Goal: Task Accomplishment & Management: Use online tool/utility

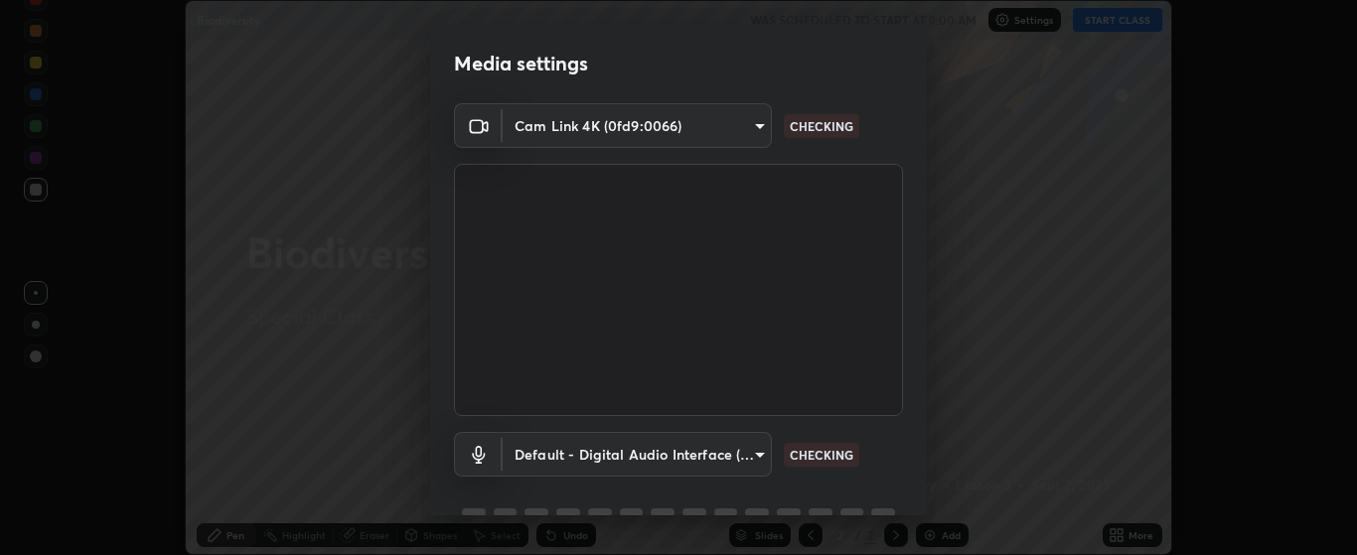
scroll to position [96, 0]
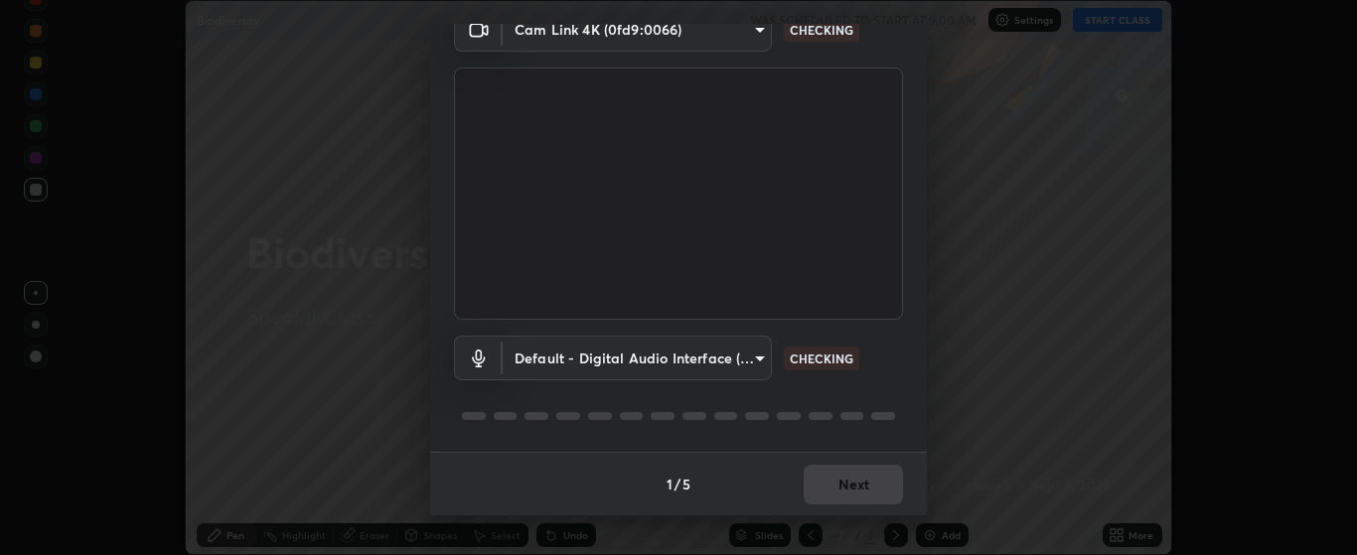
click at [761, 355] on body "Erase all Biodiversity WAS SCHEDULED TO START AT 9:00 AM Settings START CLASS S…" at bounding box center [678, 277] width 1357 height 555
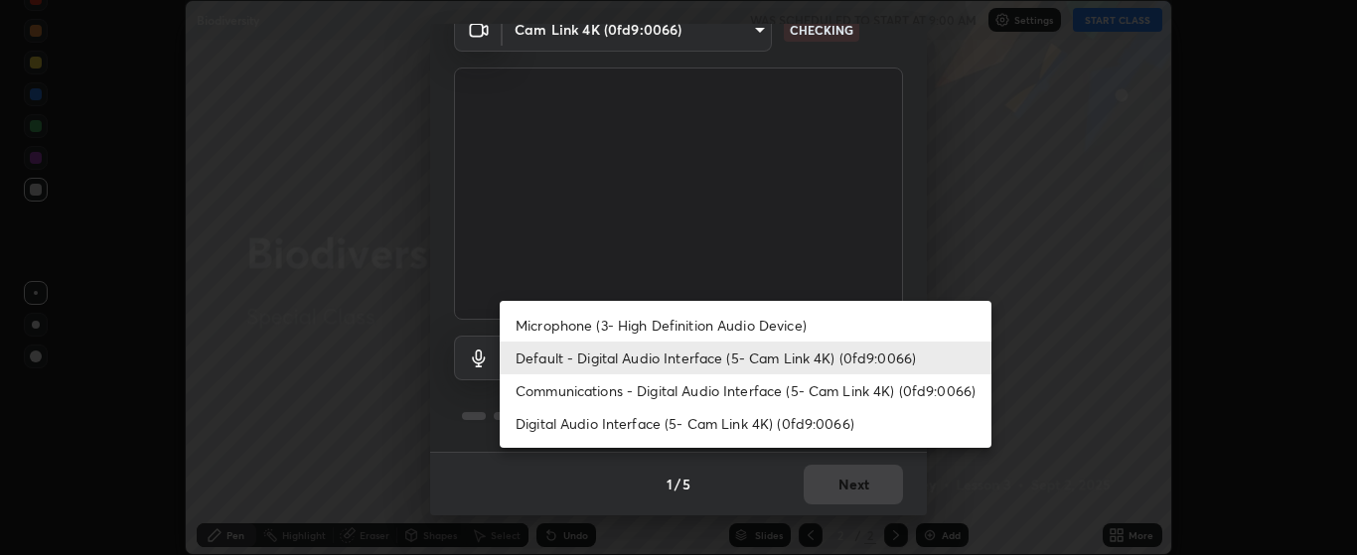
click at [798, 328] on li "Microphone (3- High Definition Audio Device)" at bounding box center [746, 325] width 492 height 33
type input "c256b86daf01c560be4829c0f54a8eced1dcc955cc1284151957411a620cb3fd"
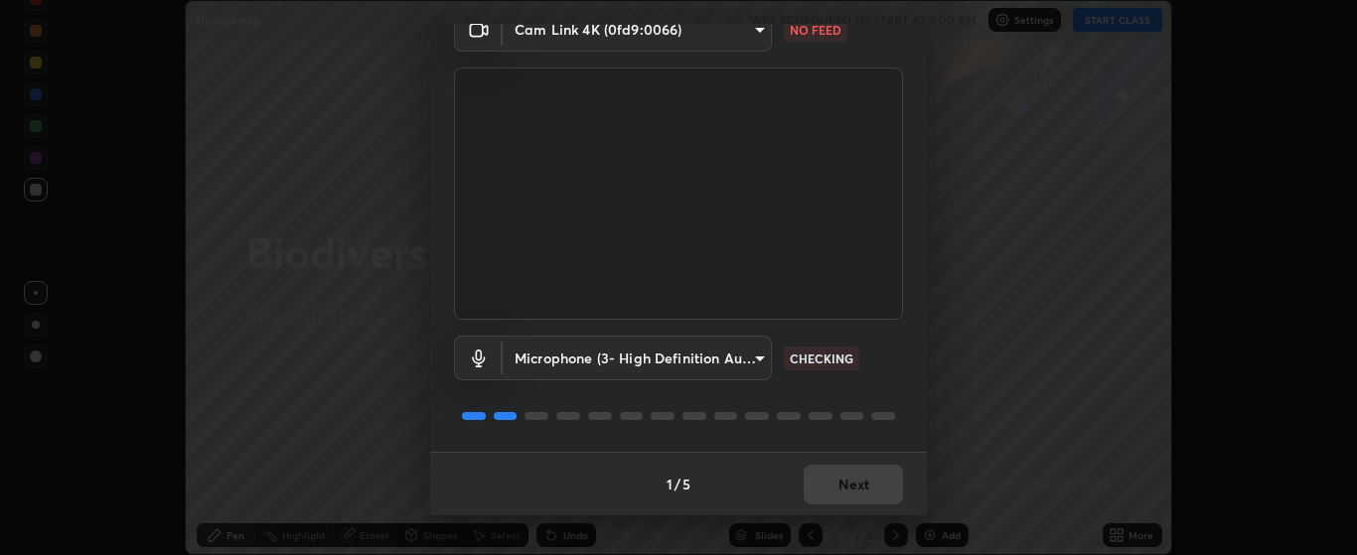
click at [754, 33] on body "Erase all Biodiversity WAS SCHEDULED TO START AT 9:00 AM Settings START CLASS S…" at bounding box center [678, 277] width 1357 height 555
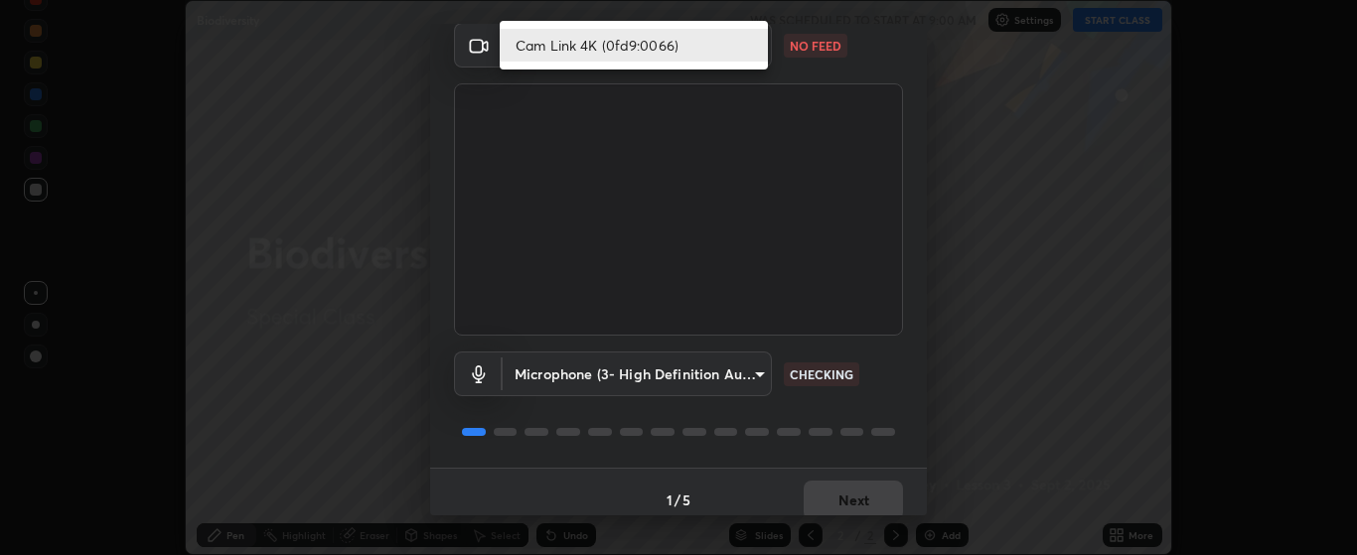
click at [721, 48] on li "Cam Link 4K (0fd9:0066)" at bounding box center [634, 45] width 268 height 33
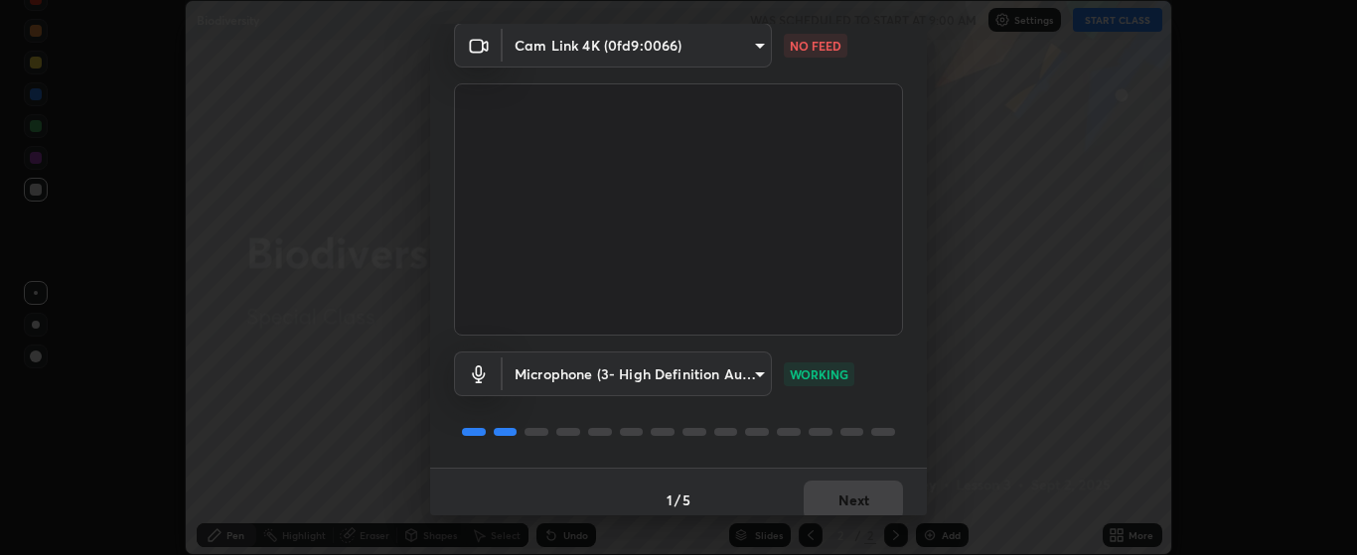
click at [754, 52] on body "Erase all Biodiversity WAS SCHEDULED TO START AT 9:00 AM Settings START CLASS S…" at bounding box center [678, 277] width 1357 height 555
click at [701, 51] on li "Cam Link 4K (0fd9:0066)" at bounding box center [601, 45] width 202 height 19
click at [729, 50] on body "Erase all Biodiversity WAS SCHEDULED TO START AT 9:00 AM Settings START CLASS S…" at bounding box center [678, 277] width 1357 height 555
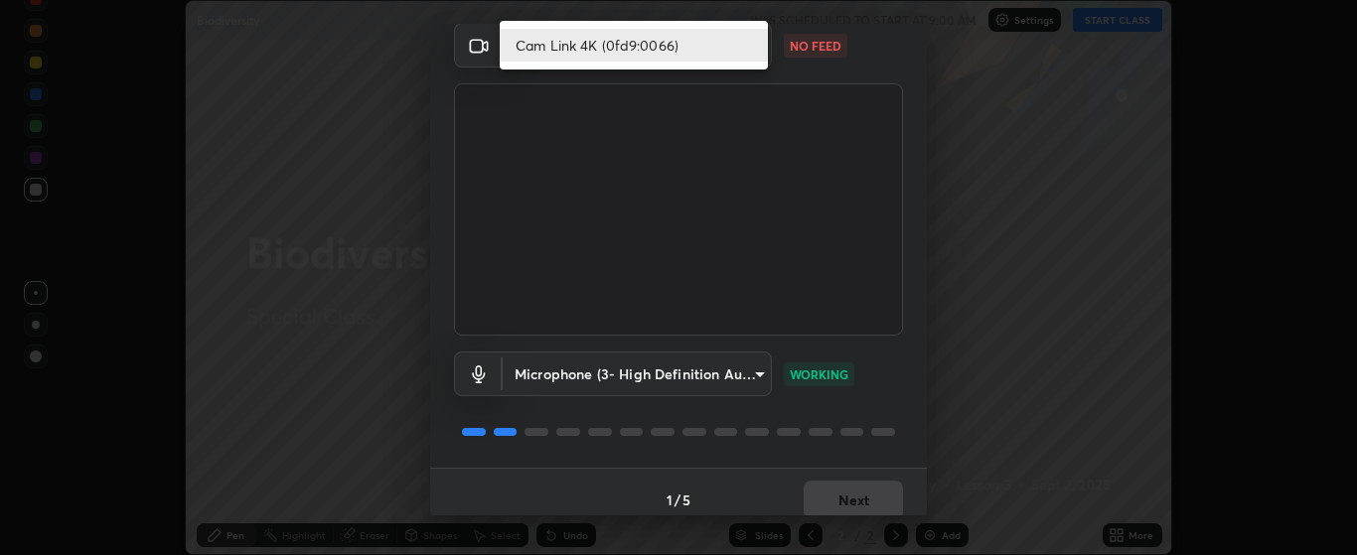
click at [699, 50] on li "Cam Link 4K (0fd9:0066)" at bounding box center [634, 45] width 268 height 33
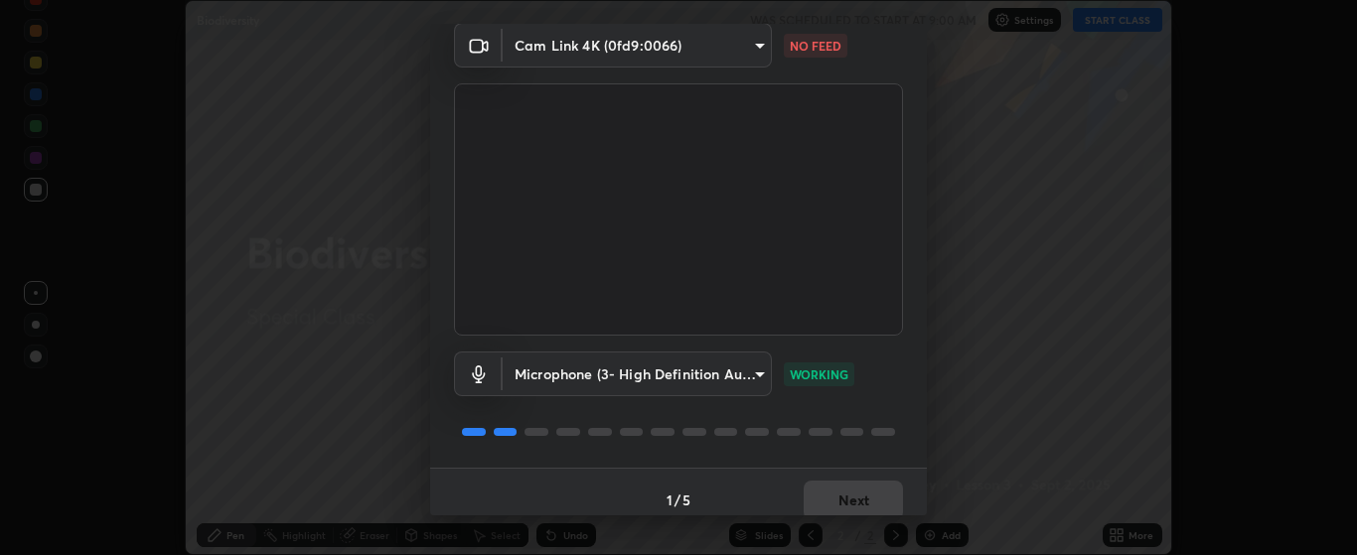
click at [717, 51] on body "Erase all Biodiversity WAS SCHEDULED TO START AT 9:00 AM Settings START CLASS S…" at bounding box center [678, 277] width 1357 height 555
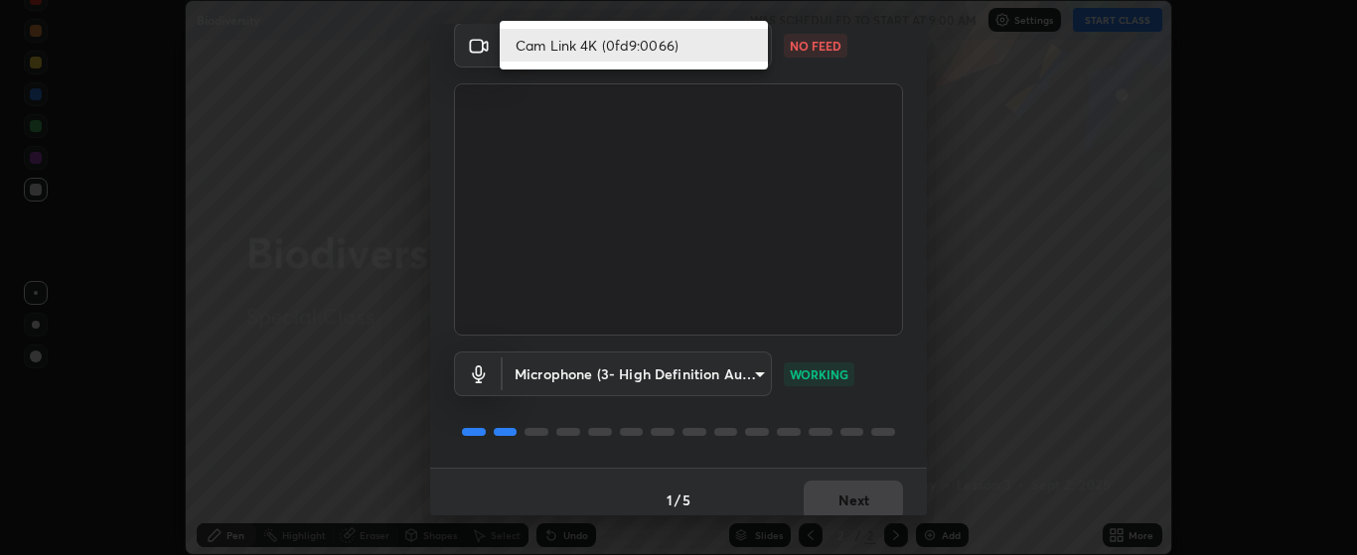
click at [732, 42] on li "Cam Link 4K (0fd9:0066)" at bounding box center [634, 45] width 268 height 33
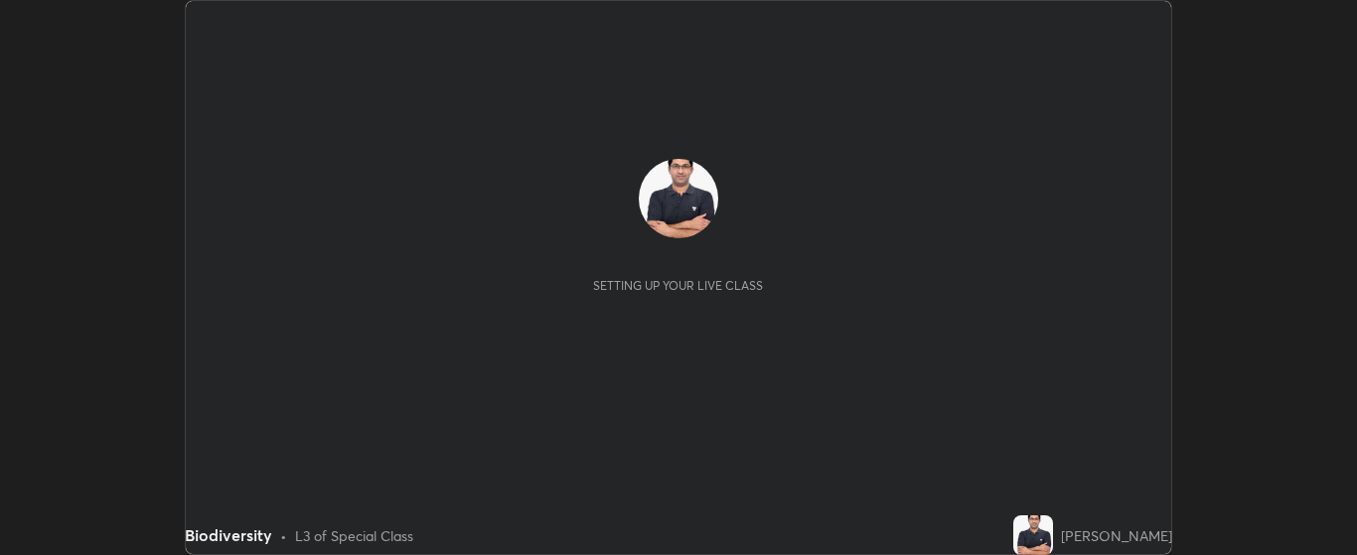
scroll to position [555, 1357]
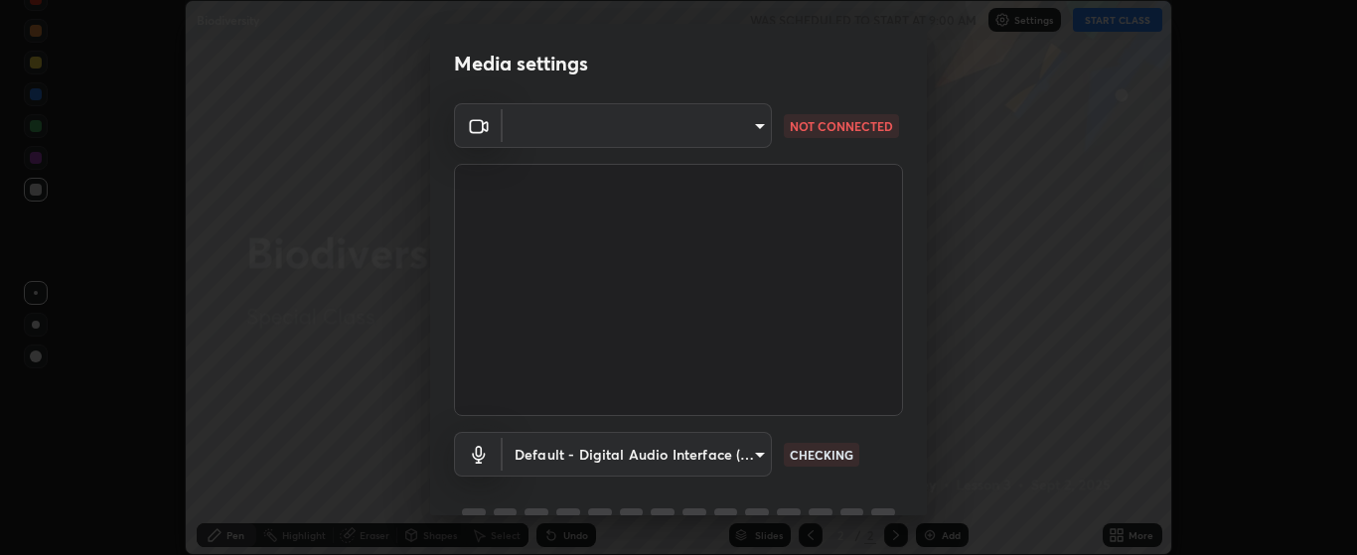
click at [762, 127] on body "Erase all Biodiversity WAS SCHEDULED TO START AT 9:00 AM Settings START CLASS S…" at bounding box center [678, 277] width 1357 height 555
click at [748, 124] on div at bounding box center [678, 277] width 1357 height 555
click at [753, 126] on body "Erase all Biodiversity WAS SCHEDULED TO START AT 9:00 AM Settings START CLASS S…" at bounding box center [678, 277] width 1357 height 555
click at [755, 116] on ul at bounding box center [634, 111] width 268 height 16
click at [753, 125] on div at bounding box center [678, 277] width 1357 height 555
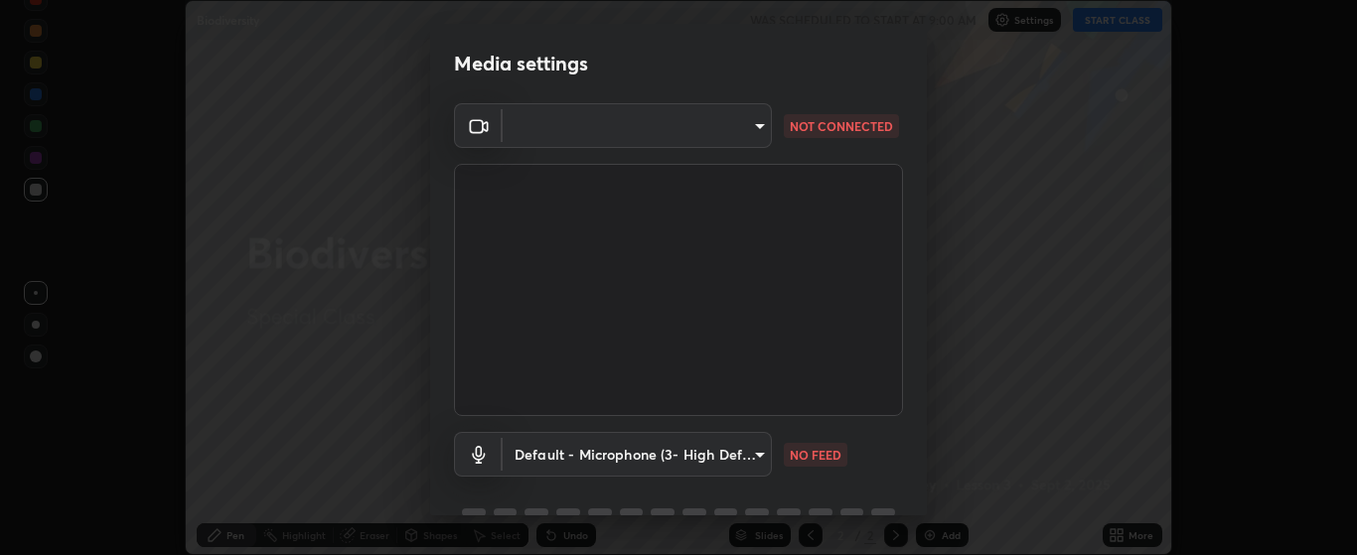
click at [758, 125] on body "Erase all Biodiversity WAS SCHEDULED TO START AT 9:00 AM Settings START CLASS S…" at bounding box center [678, 277] width 1357 height 555
click at [727, 114] on ul at bounding box center [634, 111] width 268 height 16
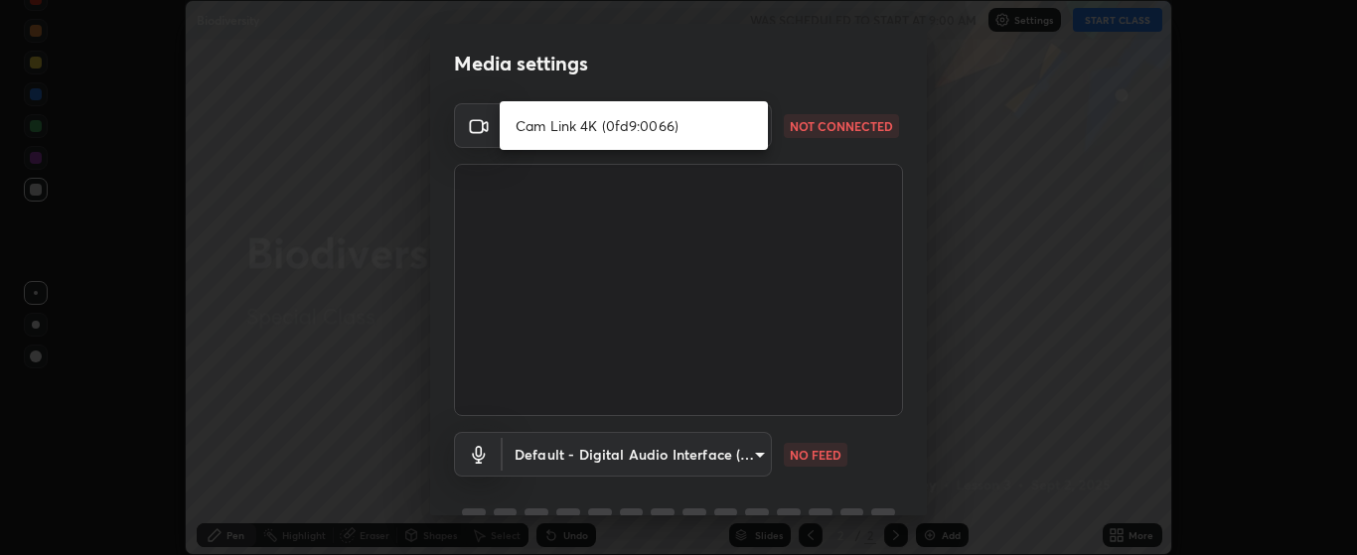
click at [631, 125] on li "Cam Link 4K (0fd9:0066)" at bounding box center [634, 125] width 268 height 33
type input "bdf1d9f3bca52f971e18e8a0044631de21cc90e990e9184687b770e2af72e9a3"
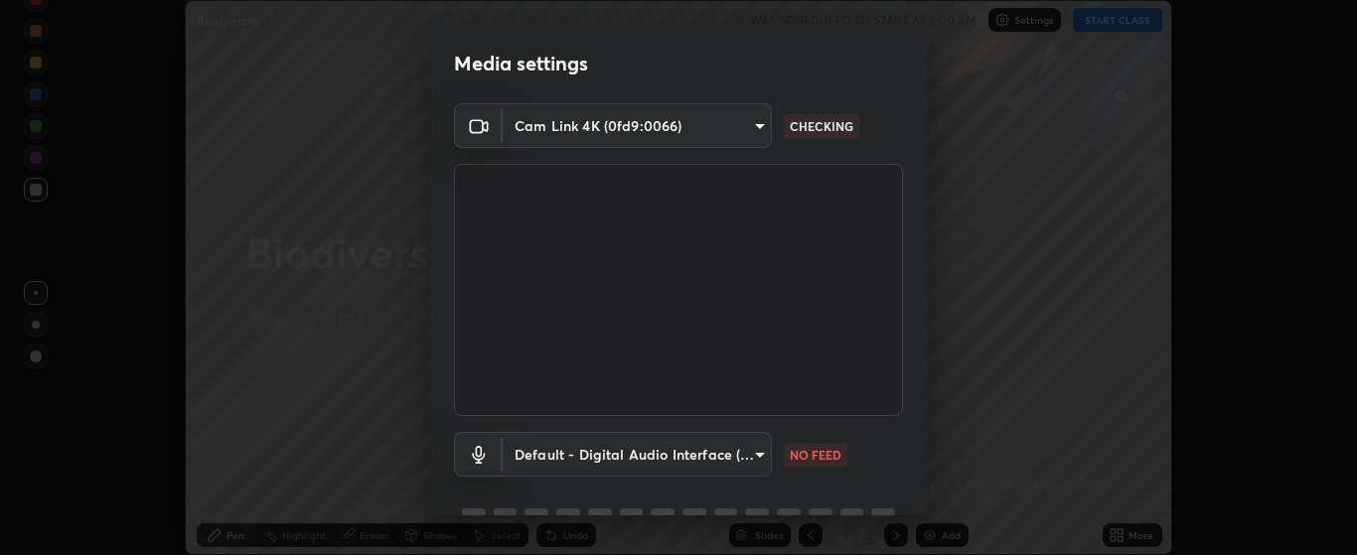
click at [761, 456] on body "Erase all Biodiversity WAS SCHEDULED TO START AT 9:00 AM Settings START CLASS S…" at bounding box center [678, 277] width 1357 height 555
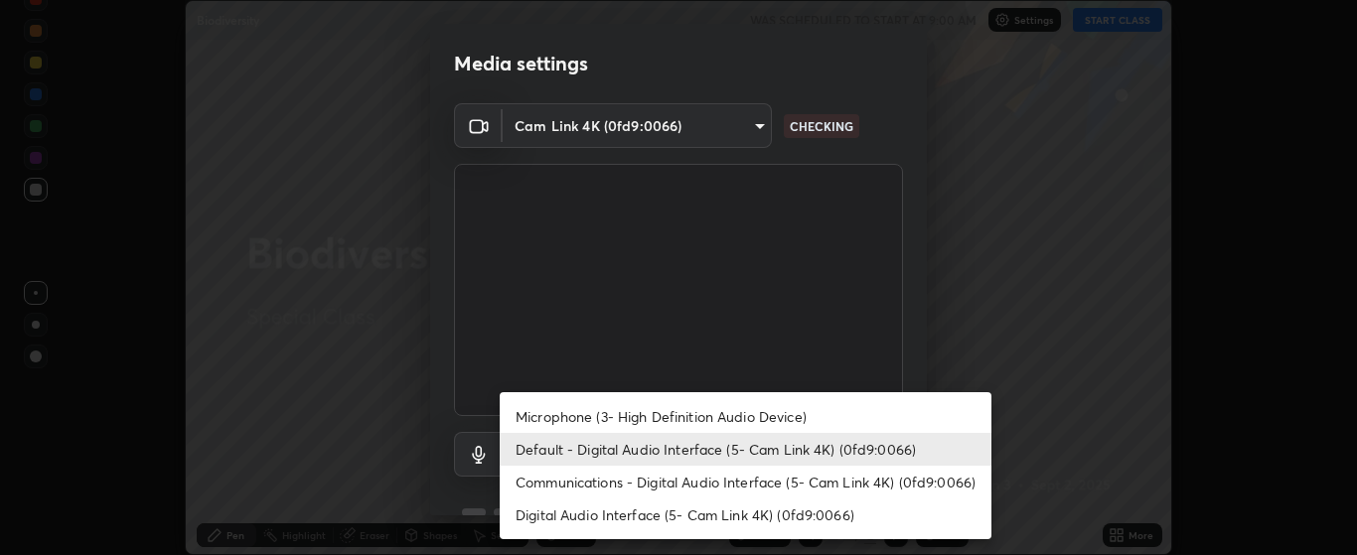
click at [743, 414] on li "Microphone (3- High Definition Audio Device)" at bounding box center [746, 416] width 492 height 33
type input "c256b86daf01c560be4829c0f54a8eced1dcc955cc1284151957411a620cb3fd"
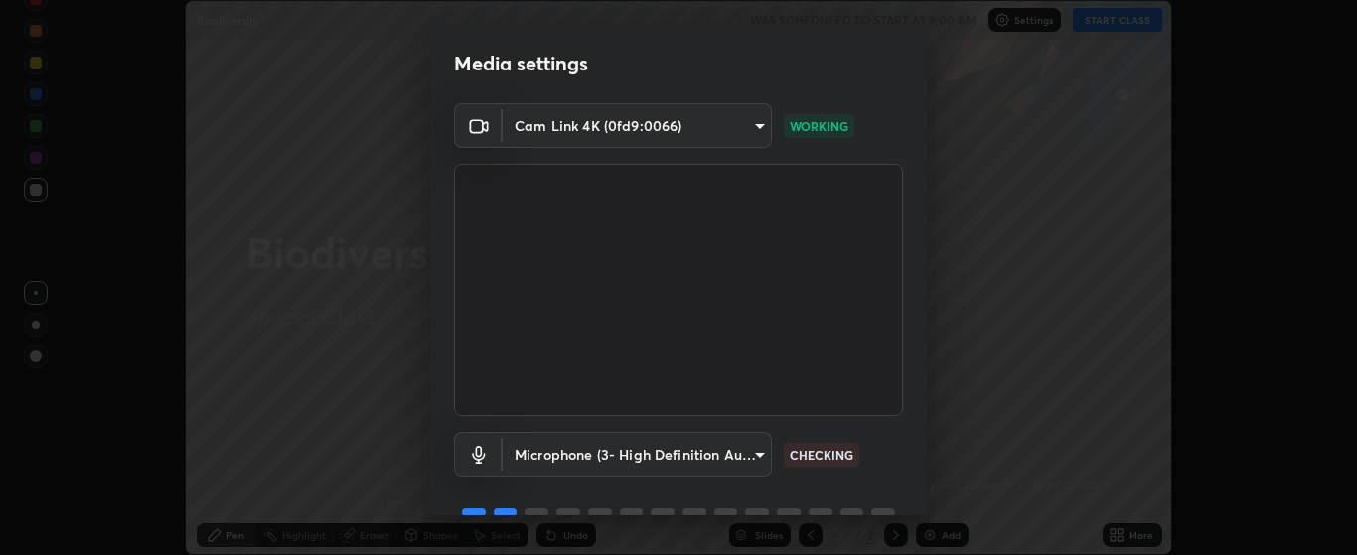
scroll to position [96, 0]
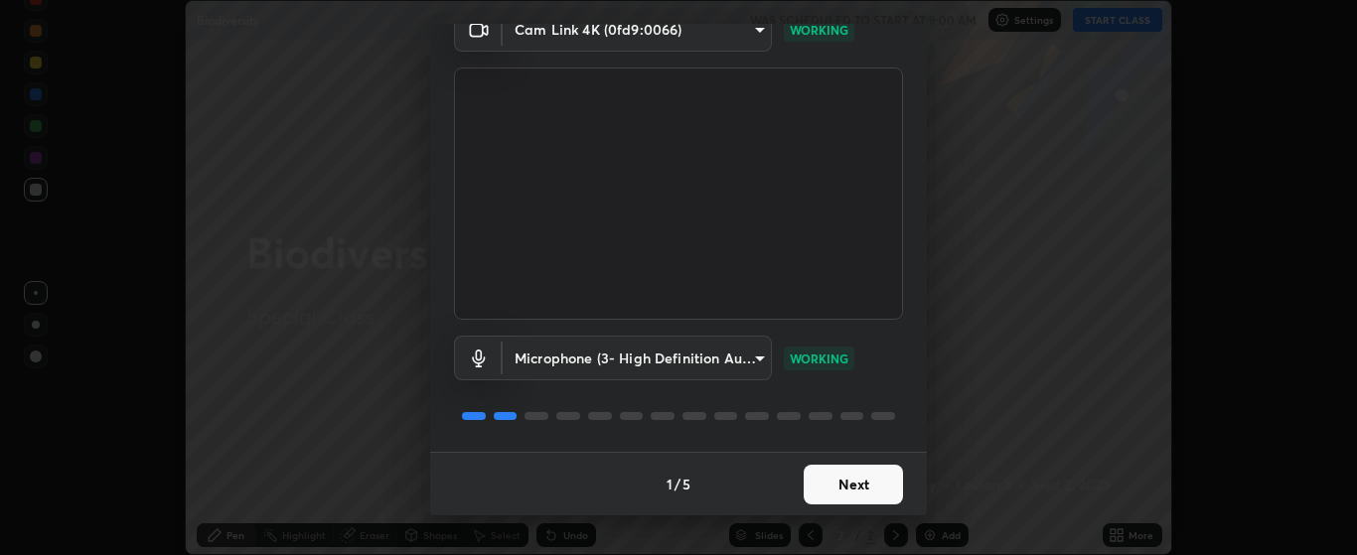
click at [844, 478] on button "Next" at bounding box center [853, 485] width 99 height 40
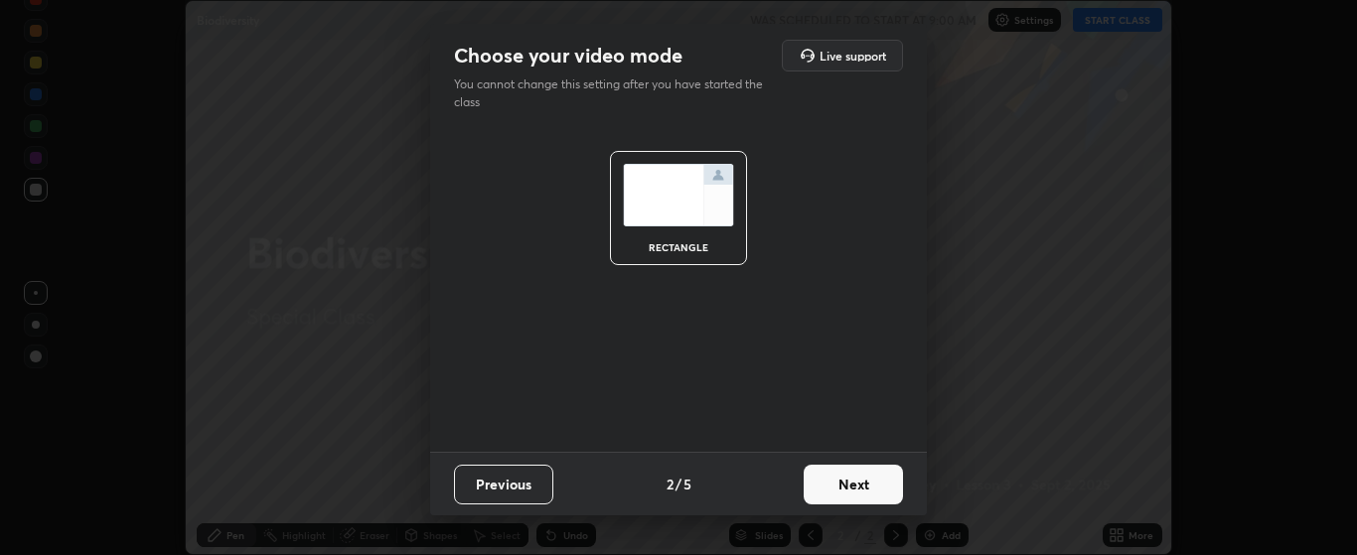
click at [844, 478] on button "Next" at bounding box center [853, 485] width 99 height 40
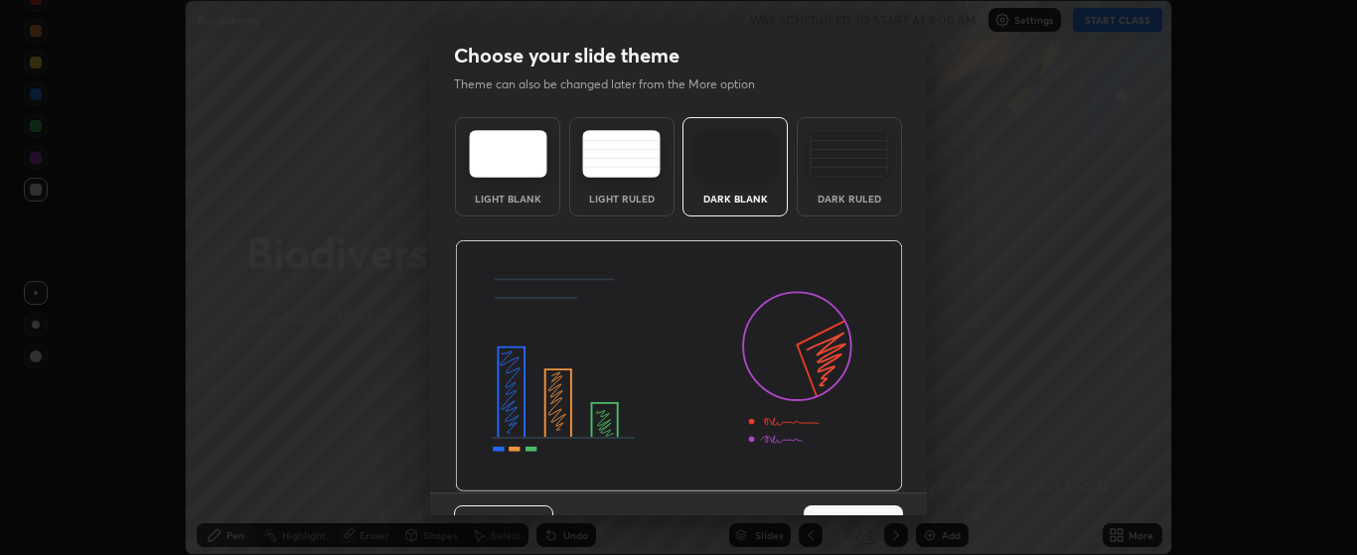
click at [862, 488] on img at bounding box center [679, 366] width 448 height 252
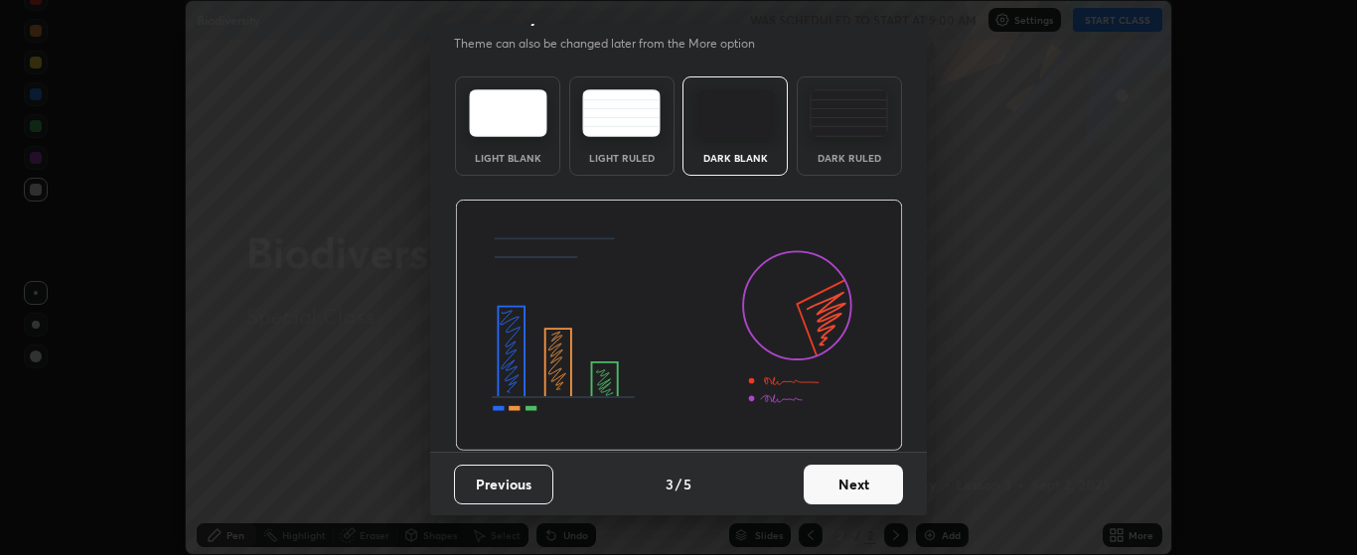
click at [865, 483] on button "Next" at bounding box center [853, 485] width 99 height 40
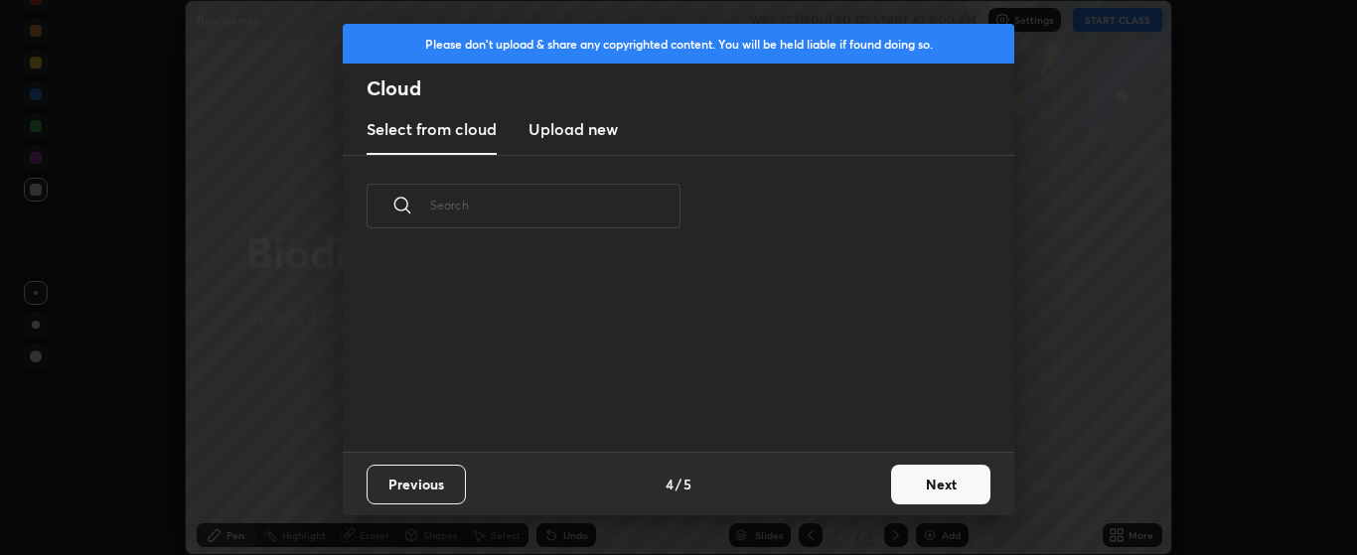
scroll to position [0, 0]
click at [916, 473] on button "Next" at bounding box center [940, 485] width 99 height 40
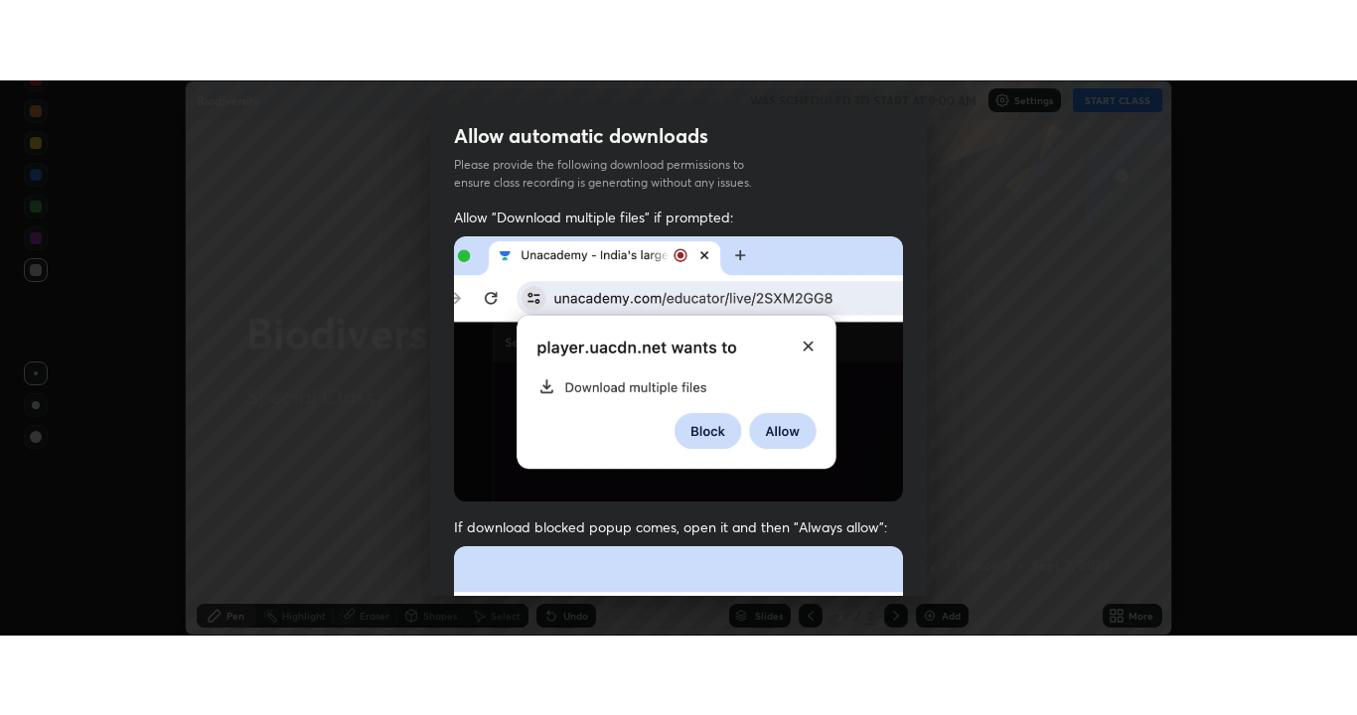
scroll to position [502, 0]
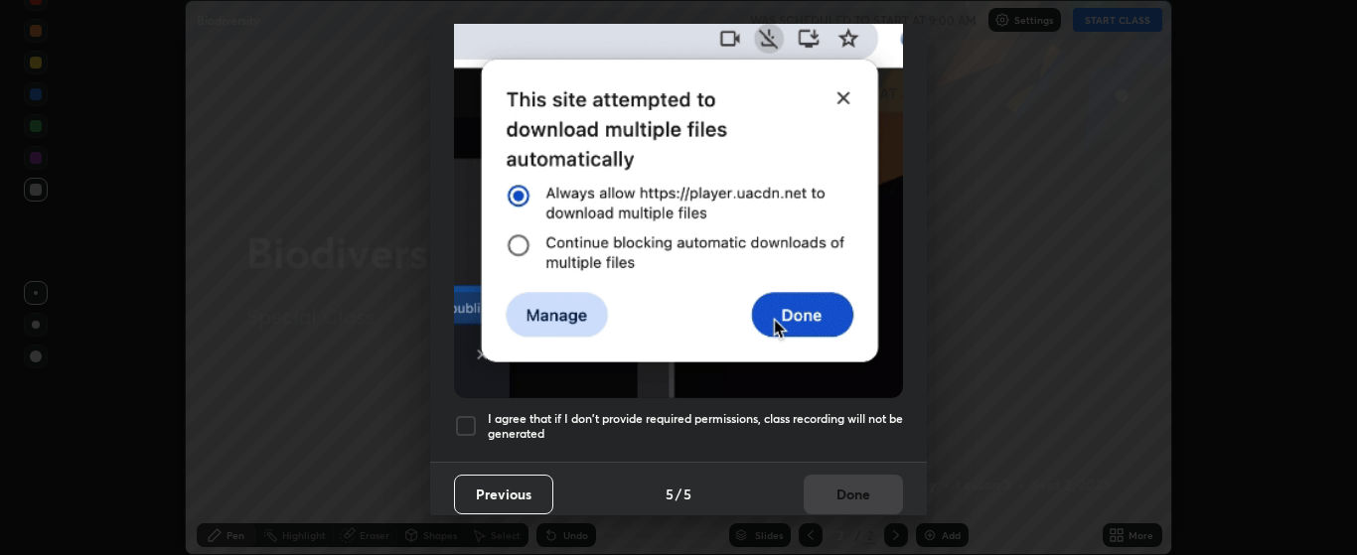
click at [467, 414] on div at bounding box center [466, 426] width 24 height 24
click at [843, 485] on button "Done" at bounding box center [853, 495] width 99 height 40
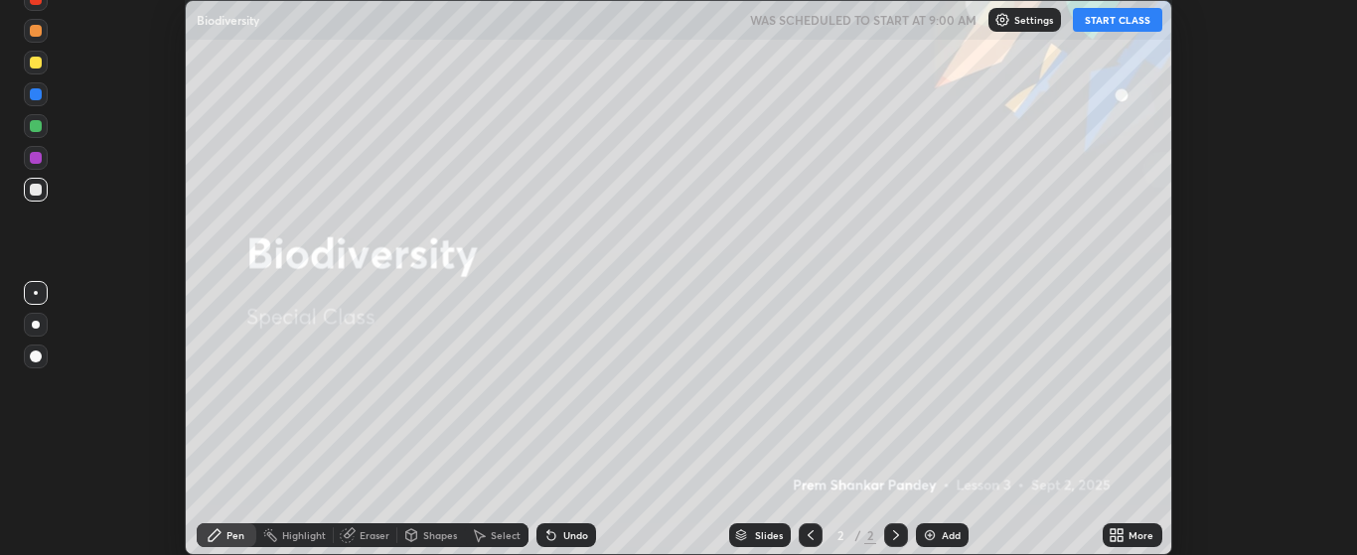
click at [1108, 25] on button "START CLASS" at bounding box center [1117, 20] width 89 height 24
click at [1115, 534] on icon at bounding box center [1116, 535] width 16 height 16
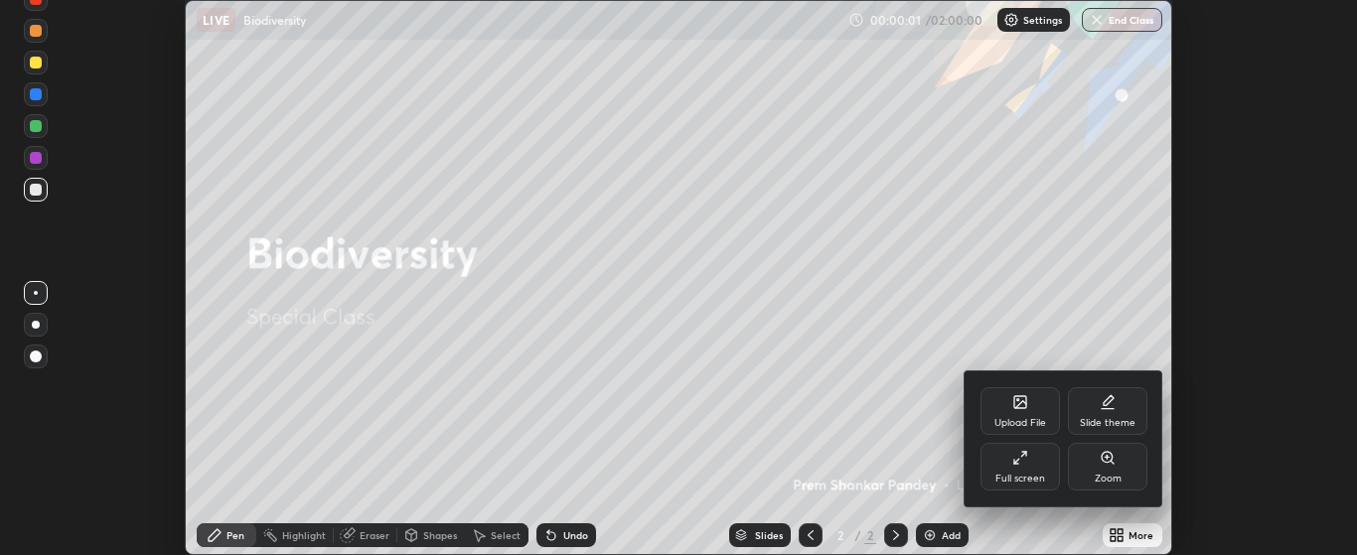
click at [1027, 465] on icon at bounding box center [1020, 458] width 16 height 16
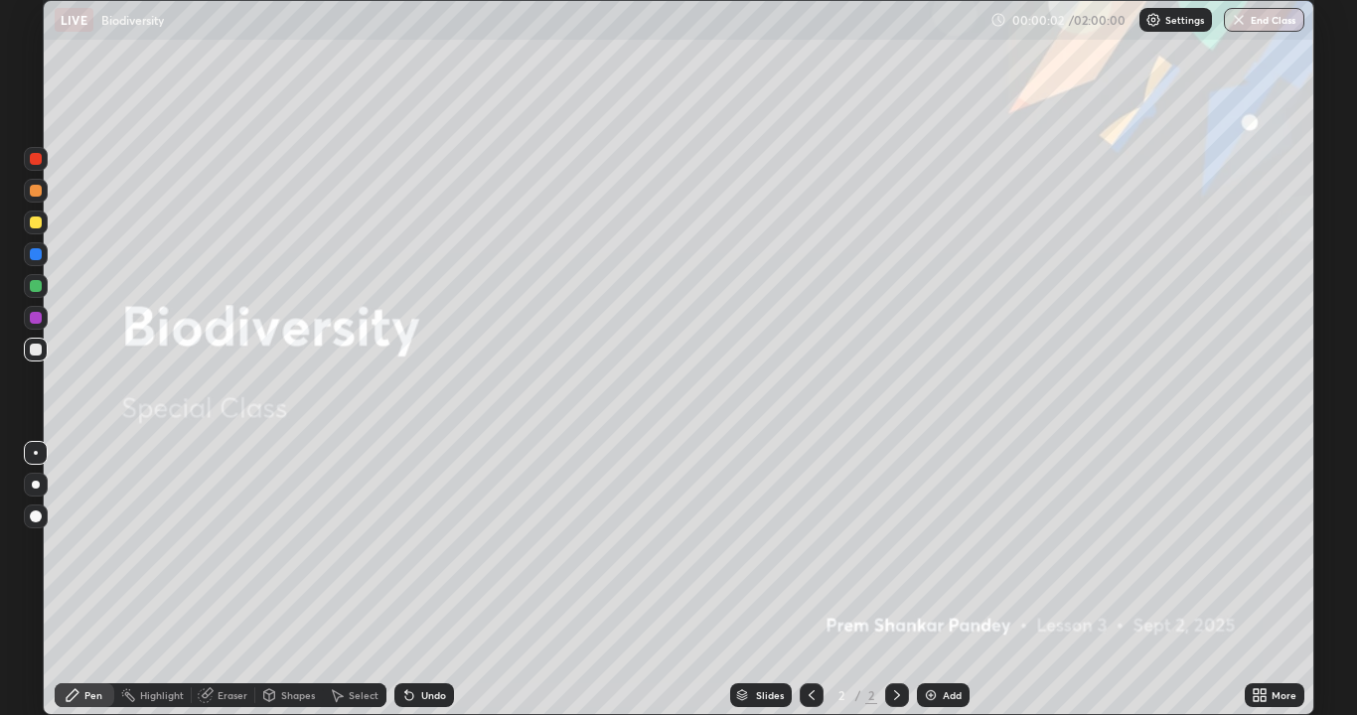
scroll to position [715, 1357]
click at [930, 554] on img at bounding box center [931, 695] width 16 height 16
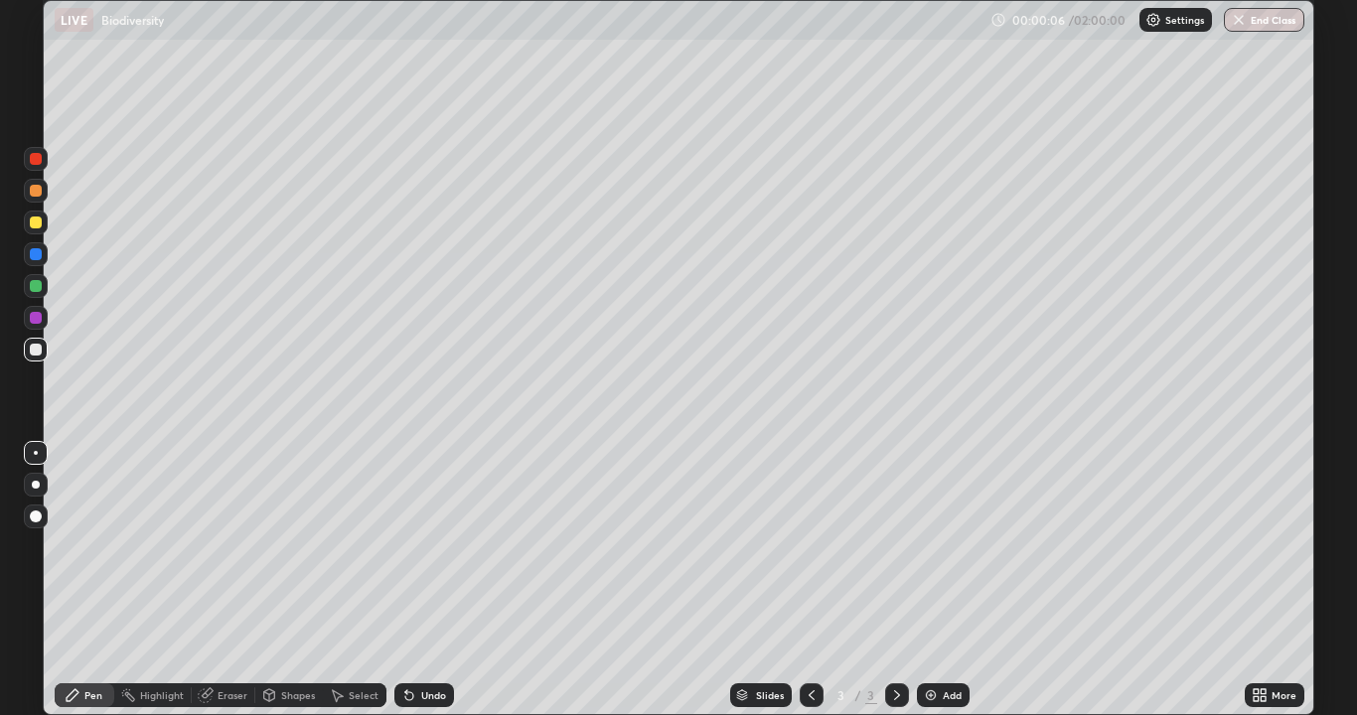
click at [39, 480] on div at bounding box center [36, 485] width 24 height 24
click at [409, 554] on icon at bounding box center [409, 695] width 16 height 16
click at [408, 554] on icon at bounding box center [409, 696] width 8 height 8
click at [404, 554] on div "Undo" at bounding box center [424, 695] width 60 height 24
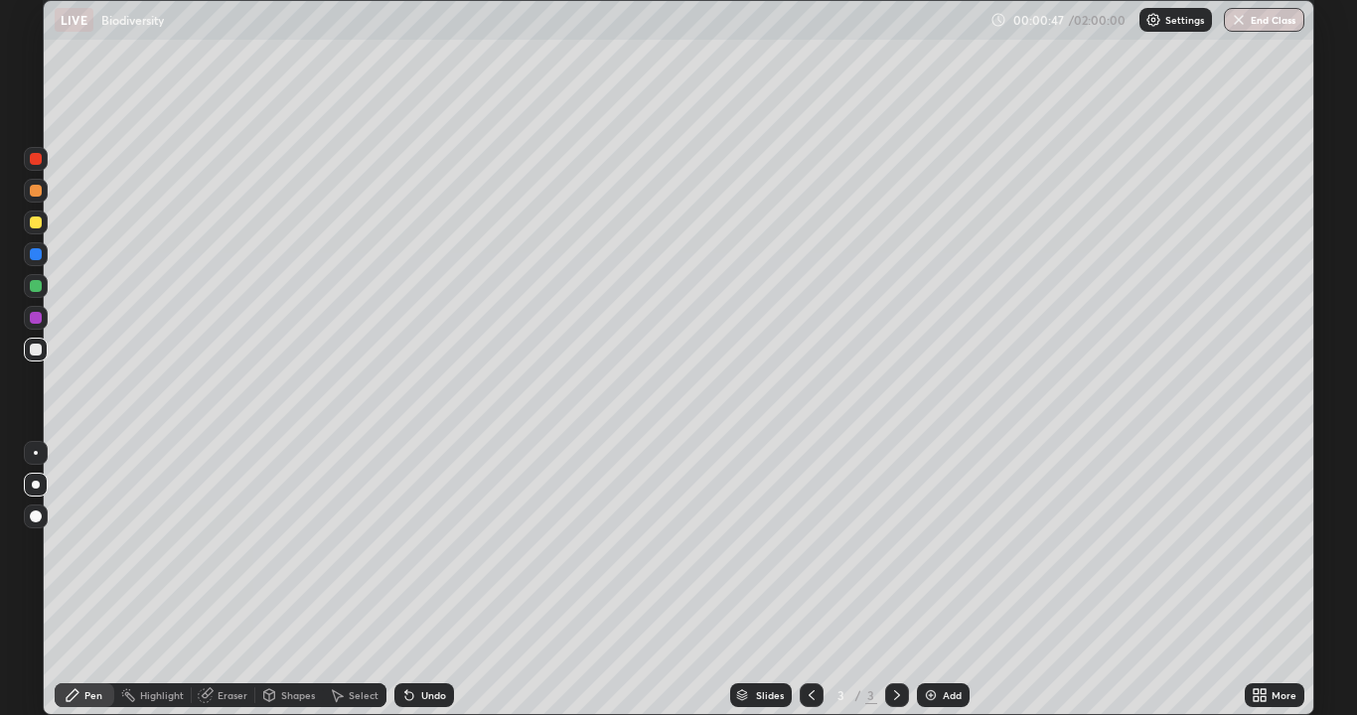
click at [38, 286] on div at bounding box center [36, 286] width 12 height 12
click at [410, 554] on icon at bounding box center [409, 696] width 8 height 8
click at [35, 349] on div at bounding box center [36, 350] width 12 height 12
click at [927, 554] on img at bounding box center [931, 695] width 16 height 16
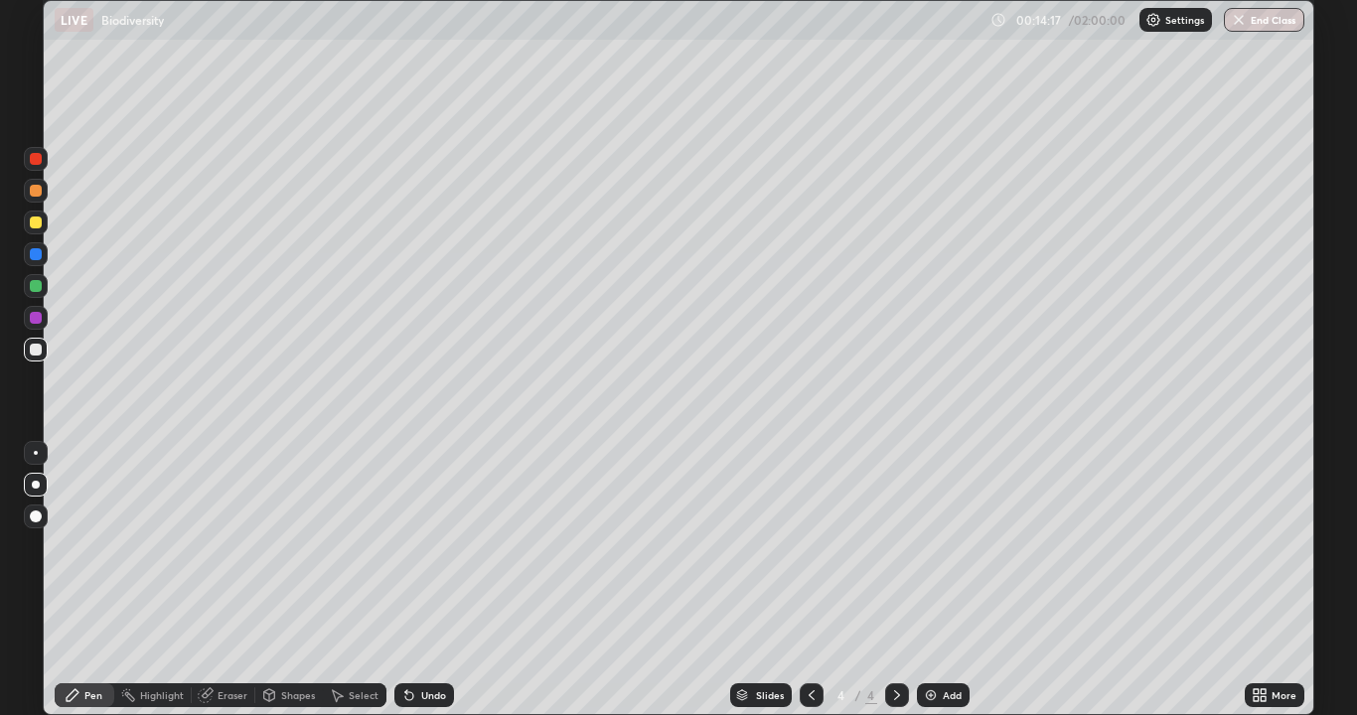
click at [406, 554] on icon at bounding box center [409, 696] width 8 height 8
click at [923, 554] on img at bounding box center [931, 695] width 16 height 16
click at [36, 161] on div at bounding box center [36, 159] width 12 height 12
click at [40, 349] on div at bounding box center [36, 350] width 12 height 12
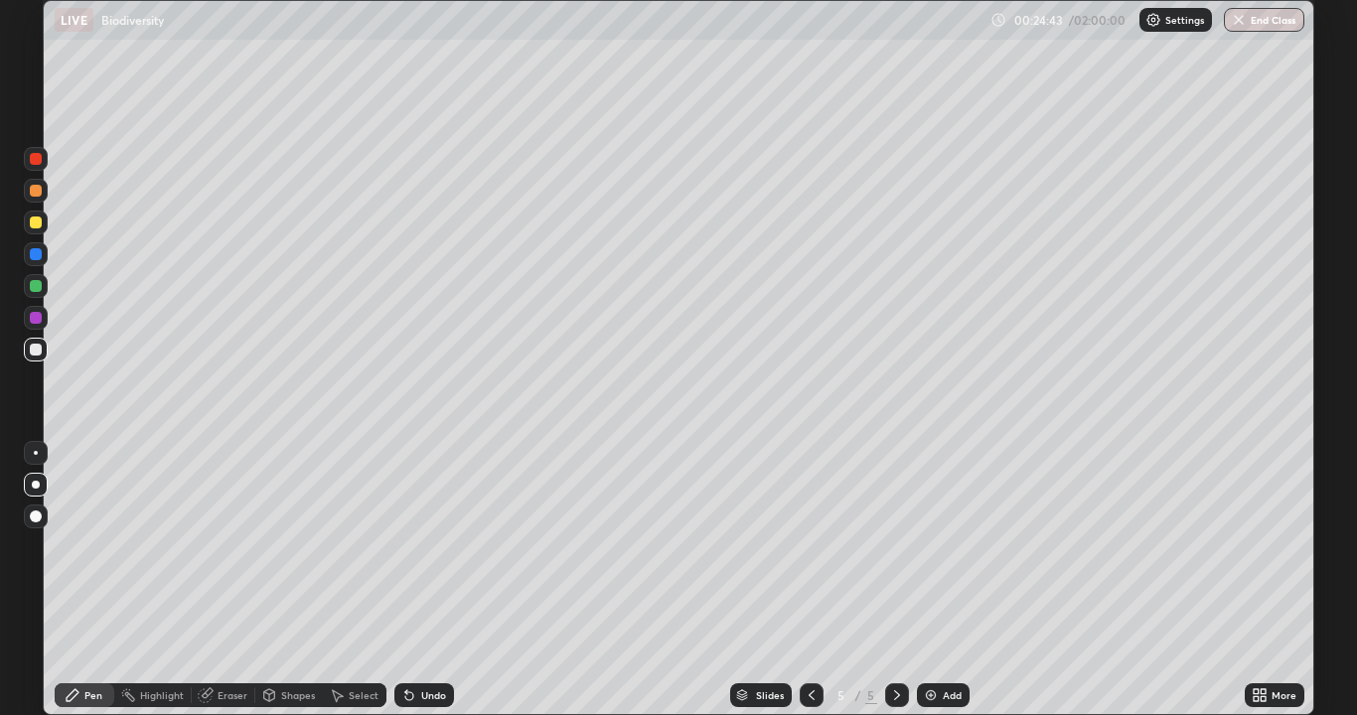
click at [30, 284] on div at bounding box center [36, 286] width 12 height 12
click at [229, 554] on div "Eraser" at bounding box center [233, 695] width 30 height 10
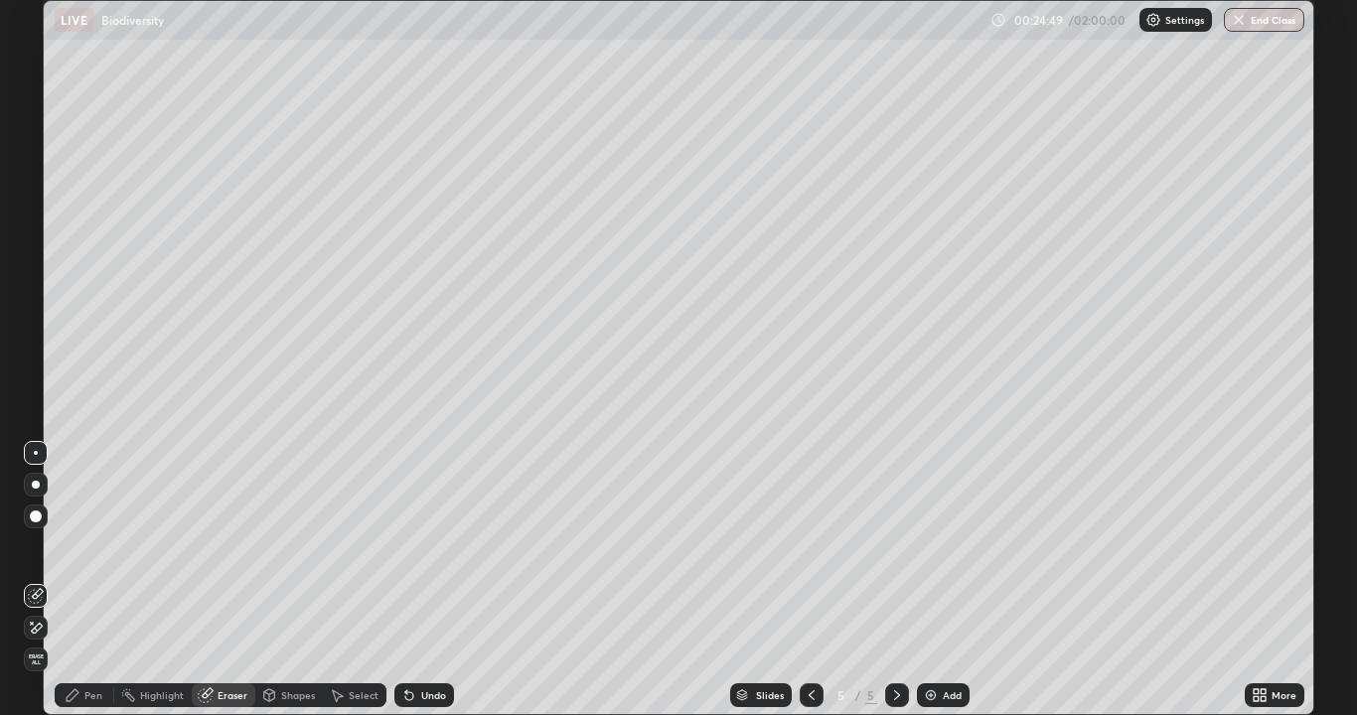
click at [88, 554] on div "Pen" at bounding box center [93, 695] width 18 height 10
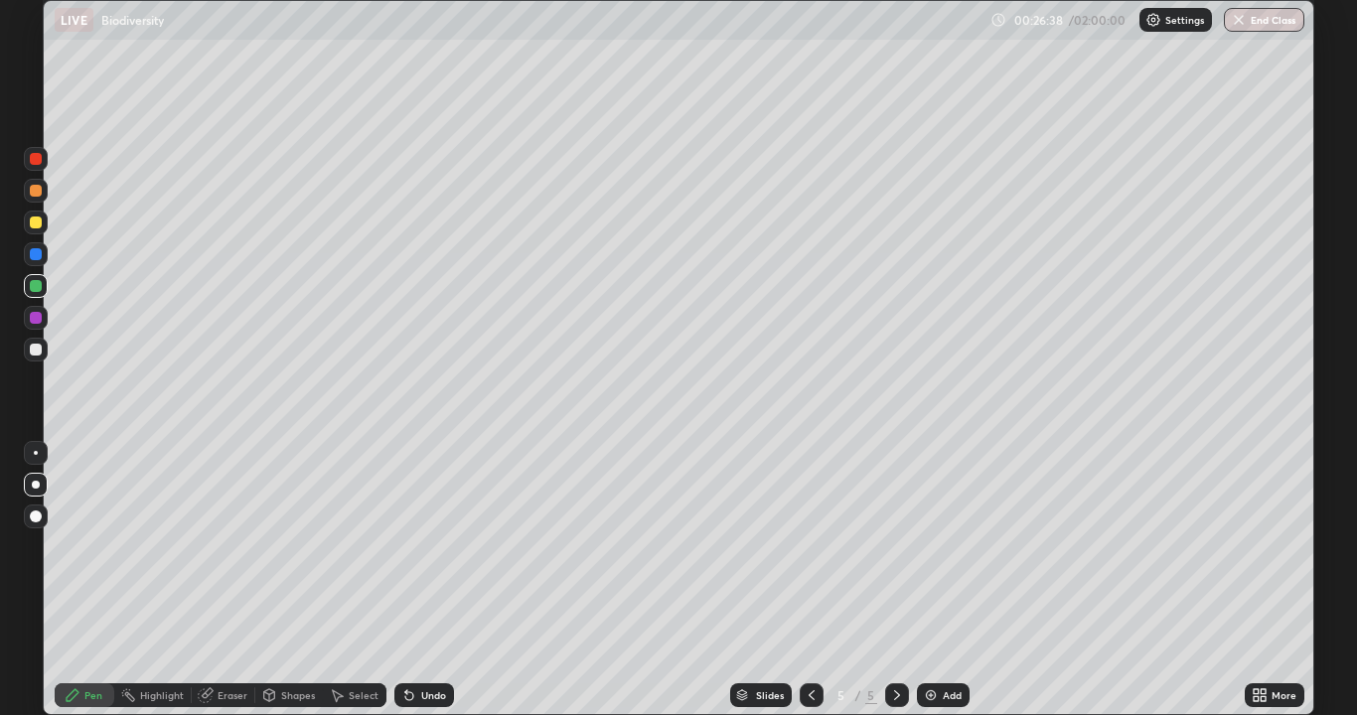
click at [221, 554] on div "Eraser" at bounding box center [233, 695] width 30 height 10
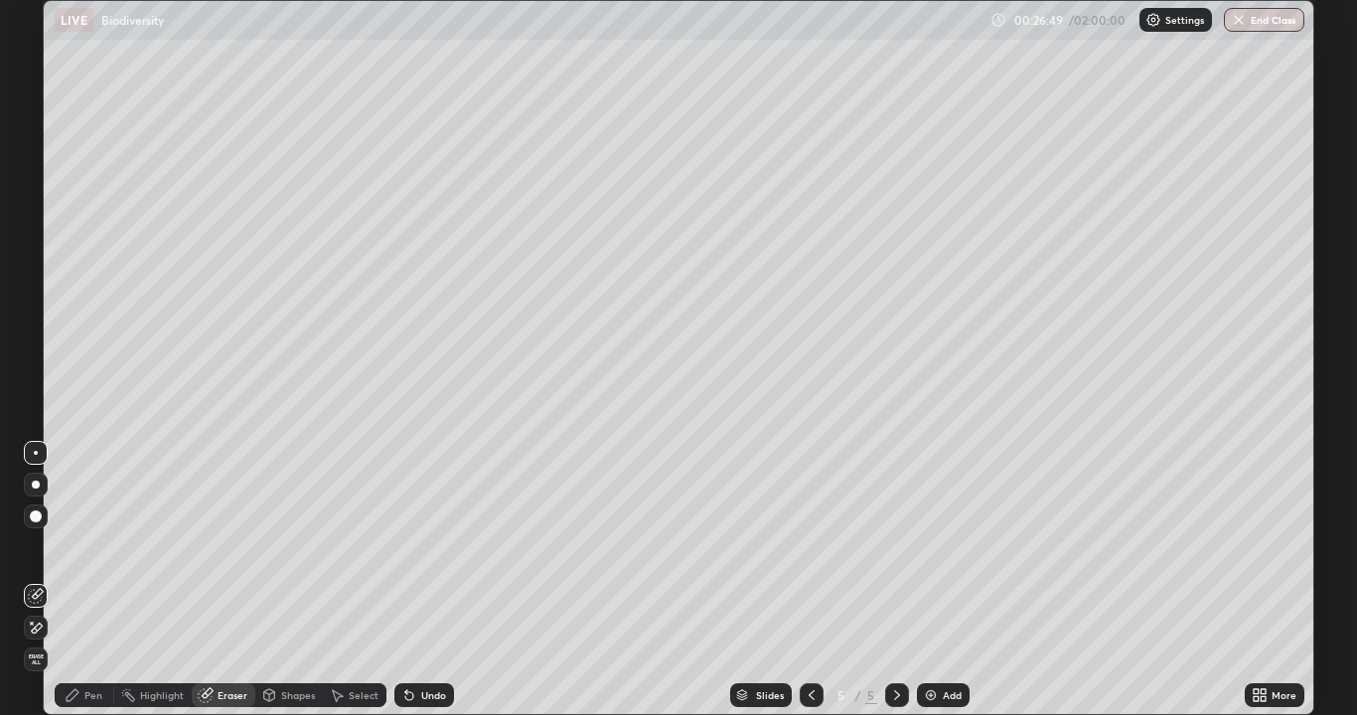
click at [92, 554] on div "Pen" at bounding box center [93, 695] width 18 height 10
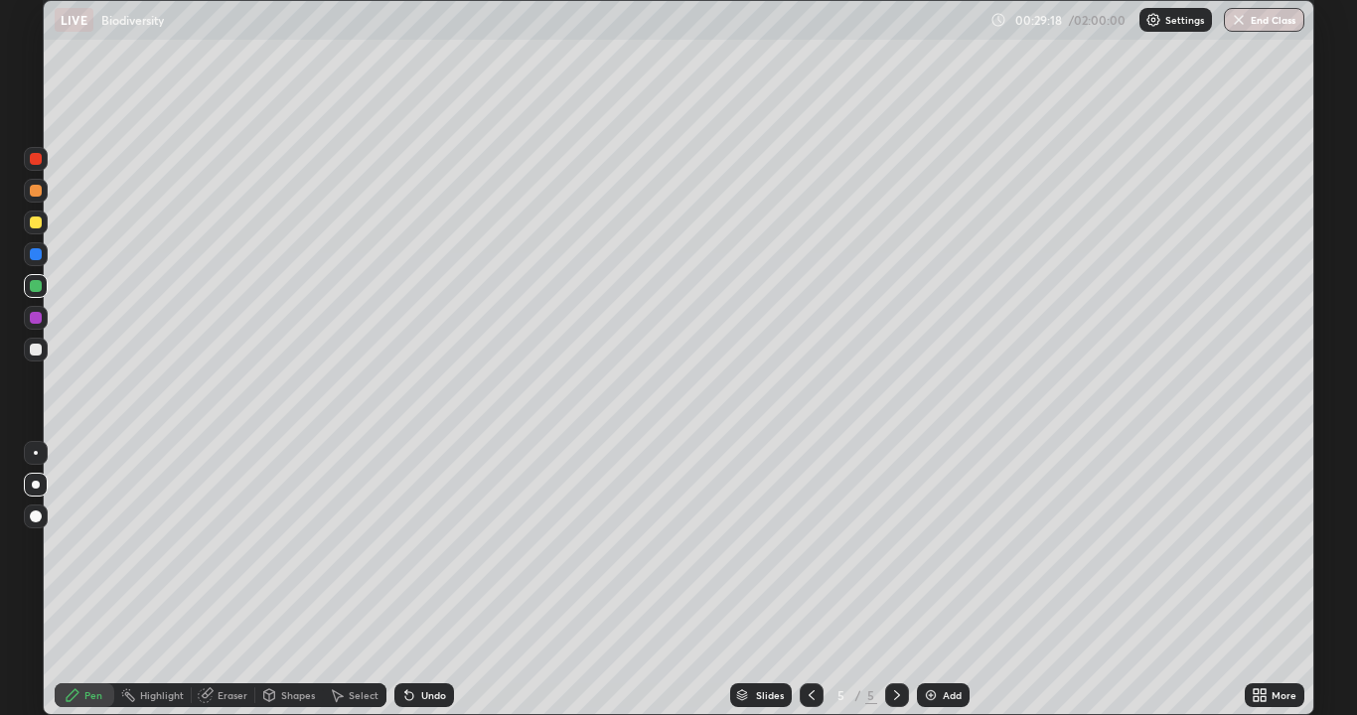
click at [927, 554] on img at bounding box center [931, 695] width 16 height 16
click at [38, 351] on div at bounding box center [36, 350] width 12 height 12
click at [1313, 507] on div "Setting up your live class" at bounding box center [678, 357] width 1271 height 715
click at [807, 554] on icon at bounding box center [812, 695] width 16 height 16
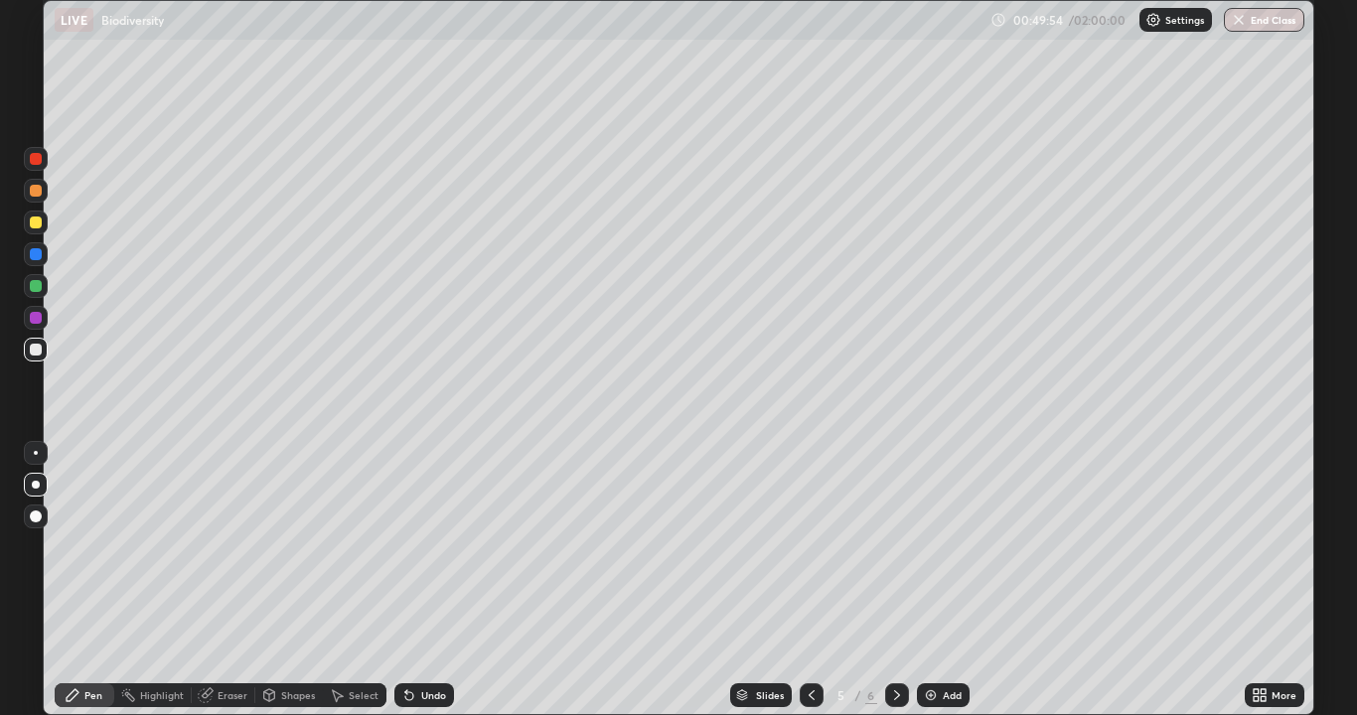
click at [893, 554] on icon at bounding box center [897, 695] width 16 height 16
click at [925, 554] on img at bounding box center [931, 695] width 16 height 16
click at [36, 221] on div at bounding box center [36, 223] width 12 height 12
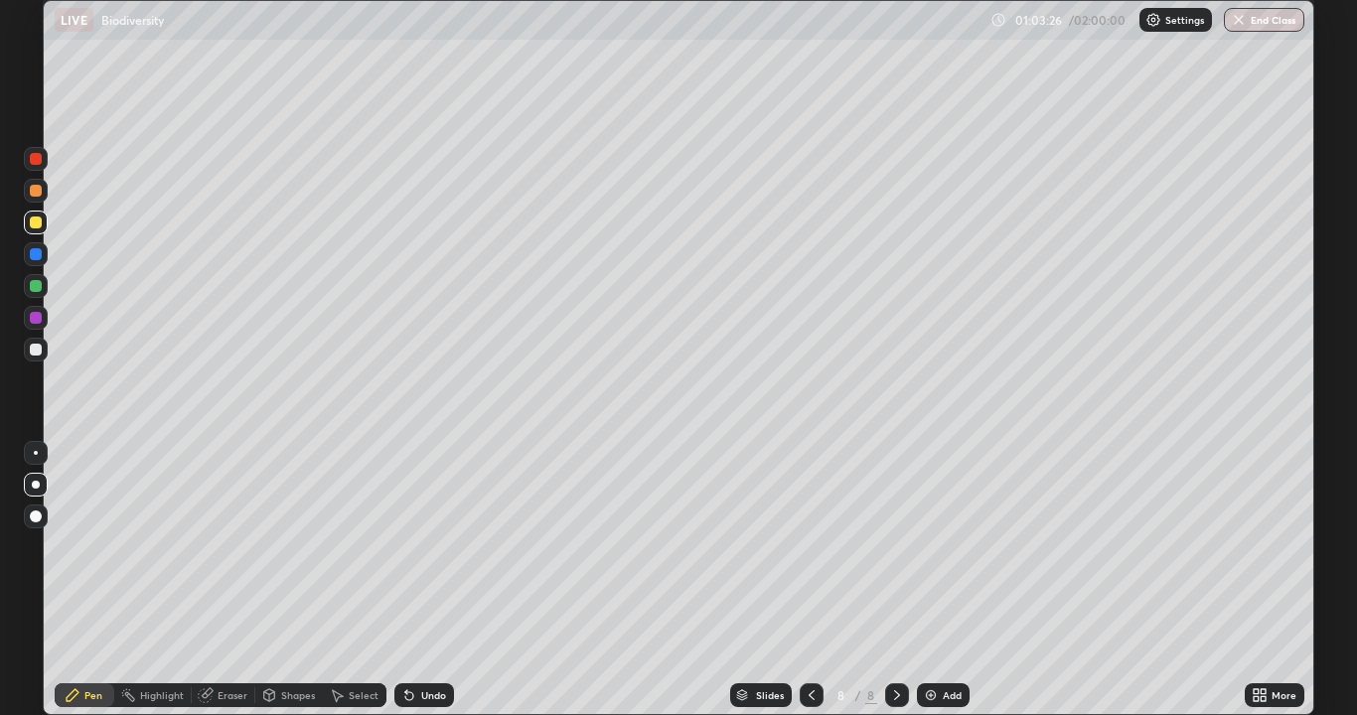
click at [409, 554] on icon at bounding box center [409, 696] width 8 height 8
click at [418, 554] on div "Undo" at bounding box center [424, 695] width 60 height 24
click at [31, 348] on div at bounding box center [36, 350] width 12 height 12
click at [42, 193] on div at bounding box center [36, 191] width 24 height 24
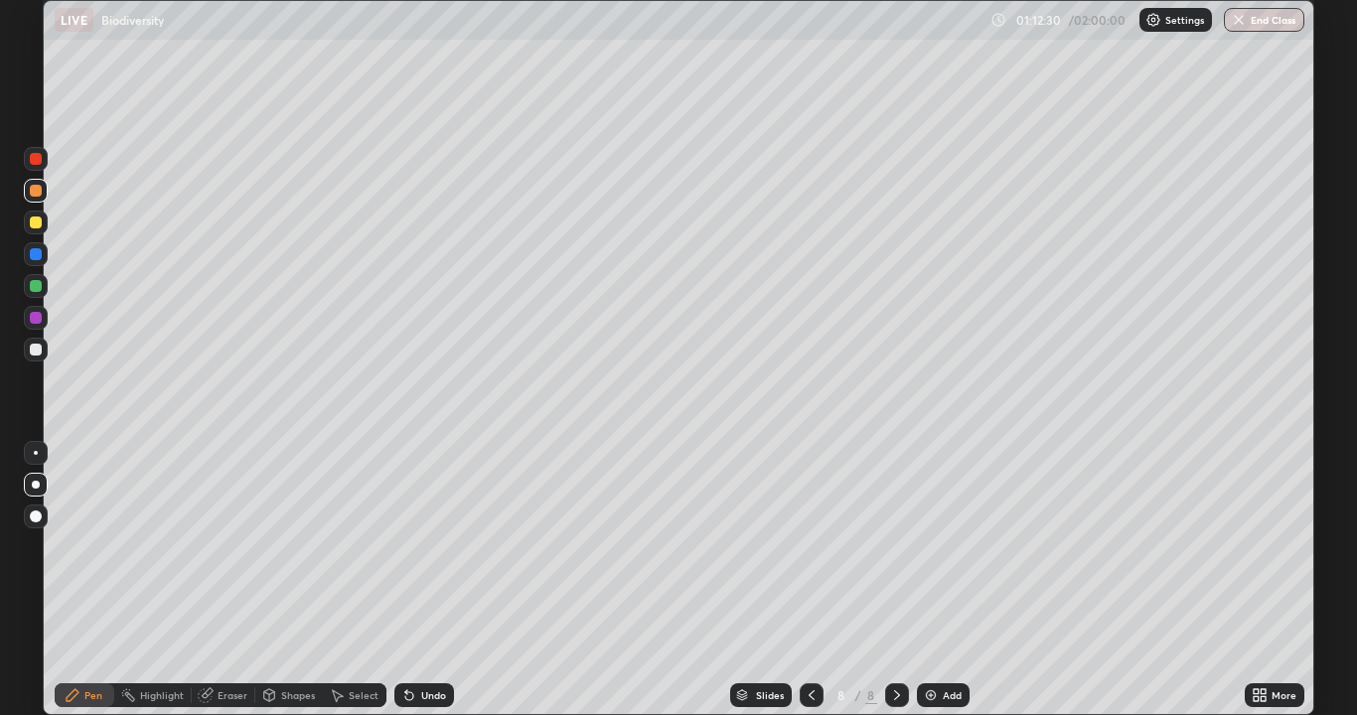
click at [931, 554] on img at bounding box center [931, 695] width 16 height 16
click at [35, 355] on div at bounding box center [36, 350] width 12 height 12
click at [32, 290] on div at bounding box center [36, 286] width 12 height 12
click at [40, 158] on div at bounding box center [36, 159] width 12 height 12
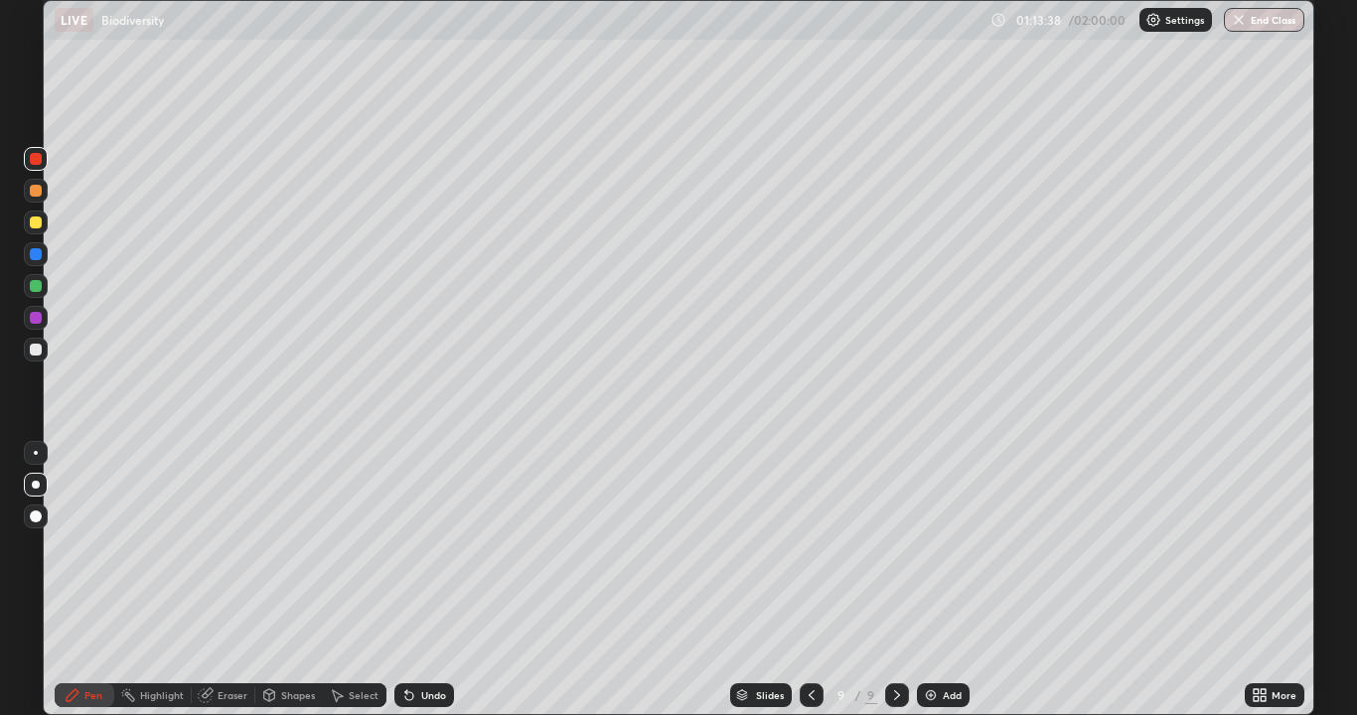
click at [38, 283] on div at bounding box center [36, 286] width 12 height 12
click at [405, 554] on icon at bounding box center [409, 696] width 8 height 8
click at [417, 554] on div "Undo" at bounding box center [424, 695] width 60 height 24
click at [33, 160] on div at bounding box center [36, 159] width 12 height 12
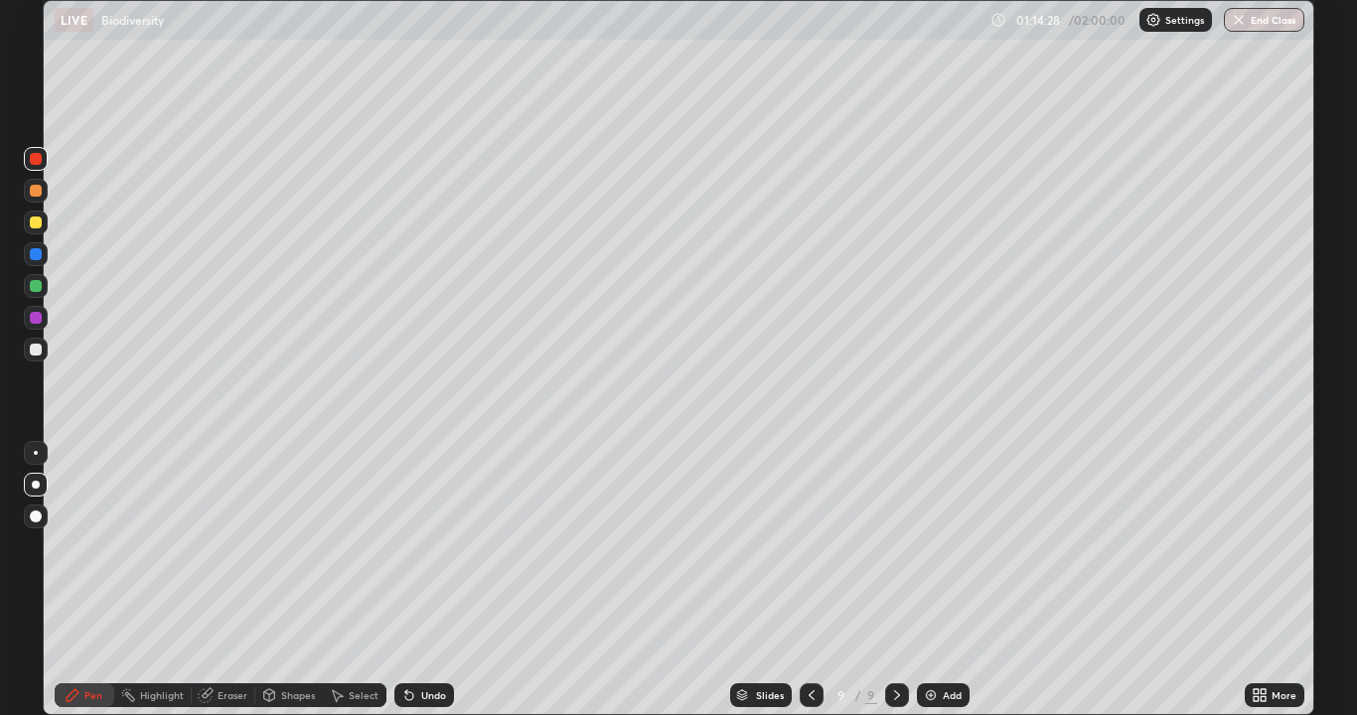
click at [409, 554] on icon at bounding box center [409, 696] width 8 height 8
click at [221, 554] on div "Eraser" at bounding box center [224, 695] width 64 height 24
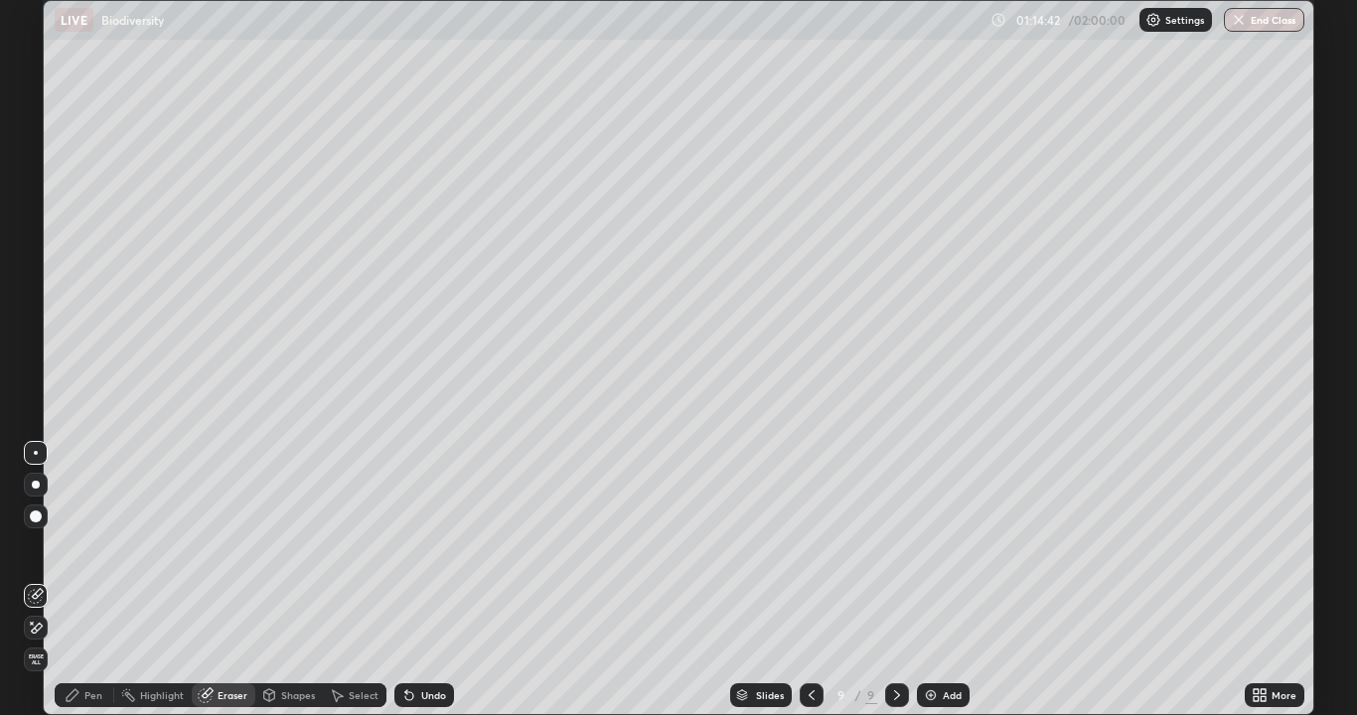
click at [87, 554] on div "Pen" at bounding box center [93, 695] width 18 height 10
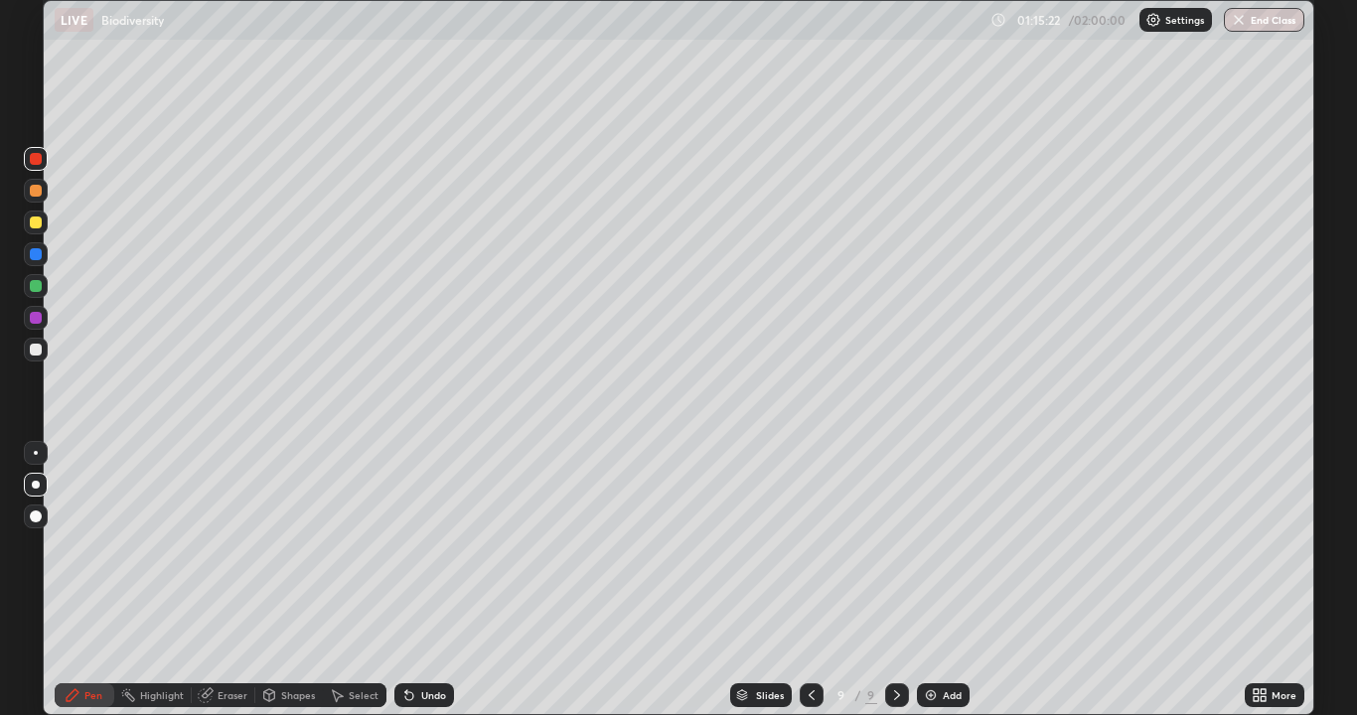
click at [39, 347] on div at bounding box center [36, 350] width 12 height 12
click at [405, 554] on icon at bounding box center [409, 695] width 16 height 16
click at [401, 554] on icon at bounding box center [409, 695] width 16 height 16
click at [405, 554] on icon at bounding box center [409, 696] width 8 height 8
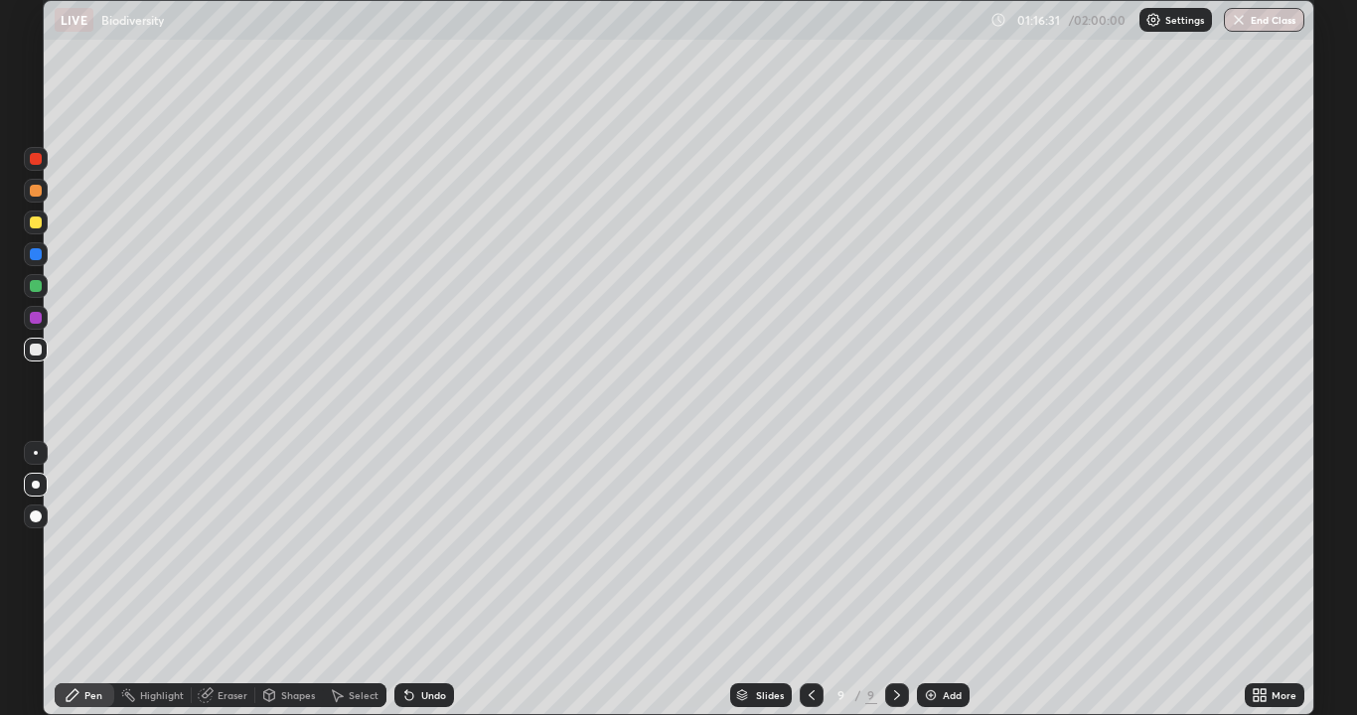
click at [809, 554] on icon at bounding box center [812, 695] width 6 height 10
click at [926, 554] on img at bounding box center [931, 695] width 16 height 16
click at [898, 554] on icon at bounding box center [897, 695] width 16 height 16
click at [406, 554] on icon at bounding box center [409, 696] width 8 height 8
click at [410, 554] on icon at bounding box center [409, 695] width 16 height 16
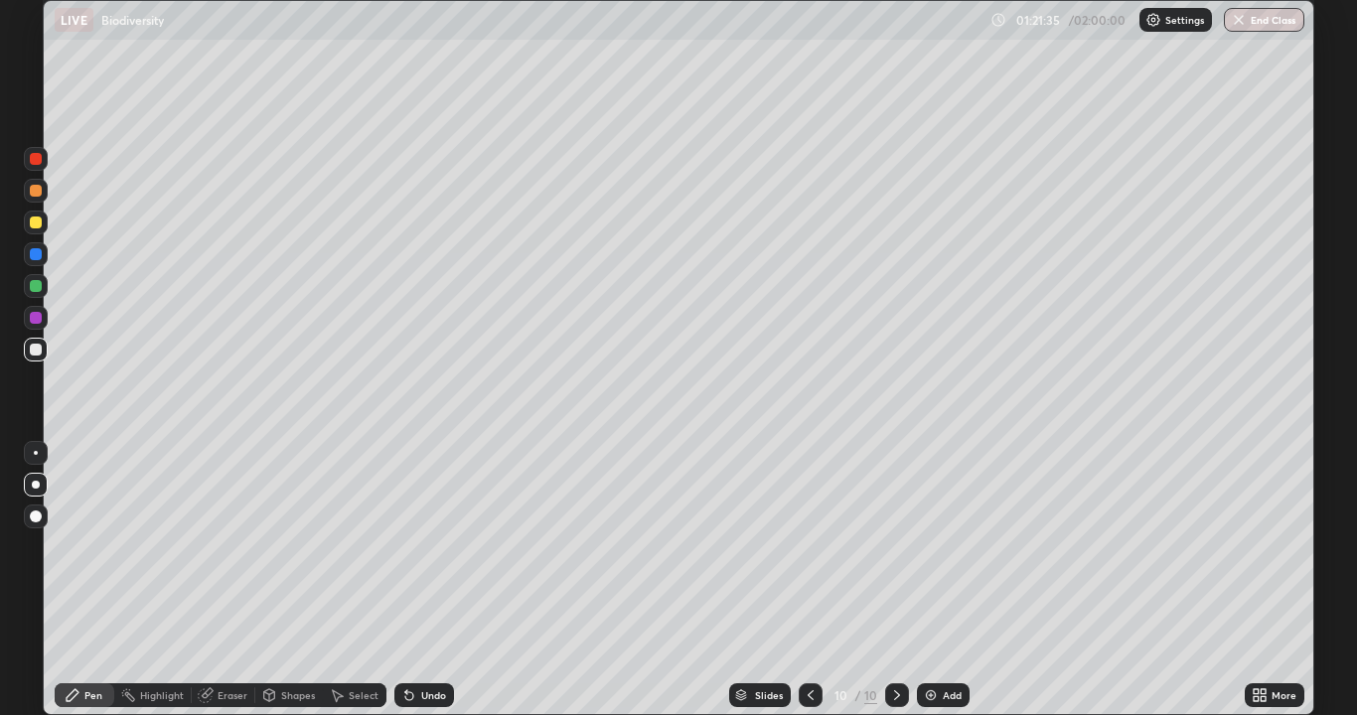
click at [34, 290] on div at bounding box center [36, 286] width 12 height 12
click at [46, 285] on div at bounding box center [36, 286] width 24 height 24
click at [34, 348] on div at bounding box center [36, 350] width 12 height 12
click at [1315, 554] on div "Setting up your live class" at bounding box center [678, 357] width 1357 height 715
click at [1274, 15] on button "End Class" at bounding box center [1264, 20] width 80 height 24
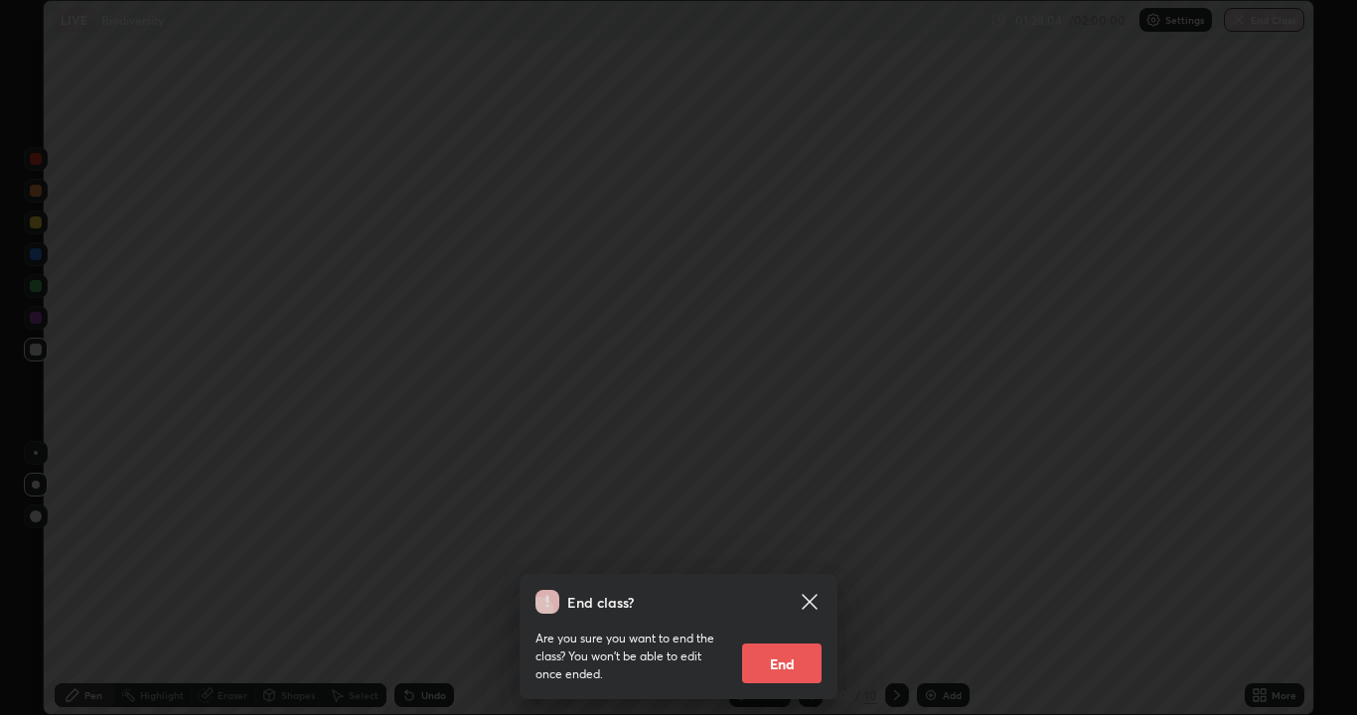
click at [782, 554] on button "End" at bounding box center [781, 664] width 79 height 40
click at [784, 554] on div "End class? Are you sure you want to end the class? You won’t be able to edit on…" at bounding box center [678, 357] width 1357 height 715
click at [789, 554] on div "End class? Are you sure you want to end the class? You won’t be able to edit on…" at bounding box center [678, 357] width 1357 height 715
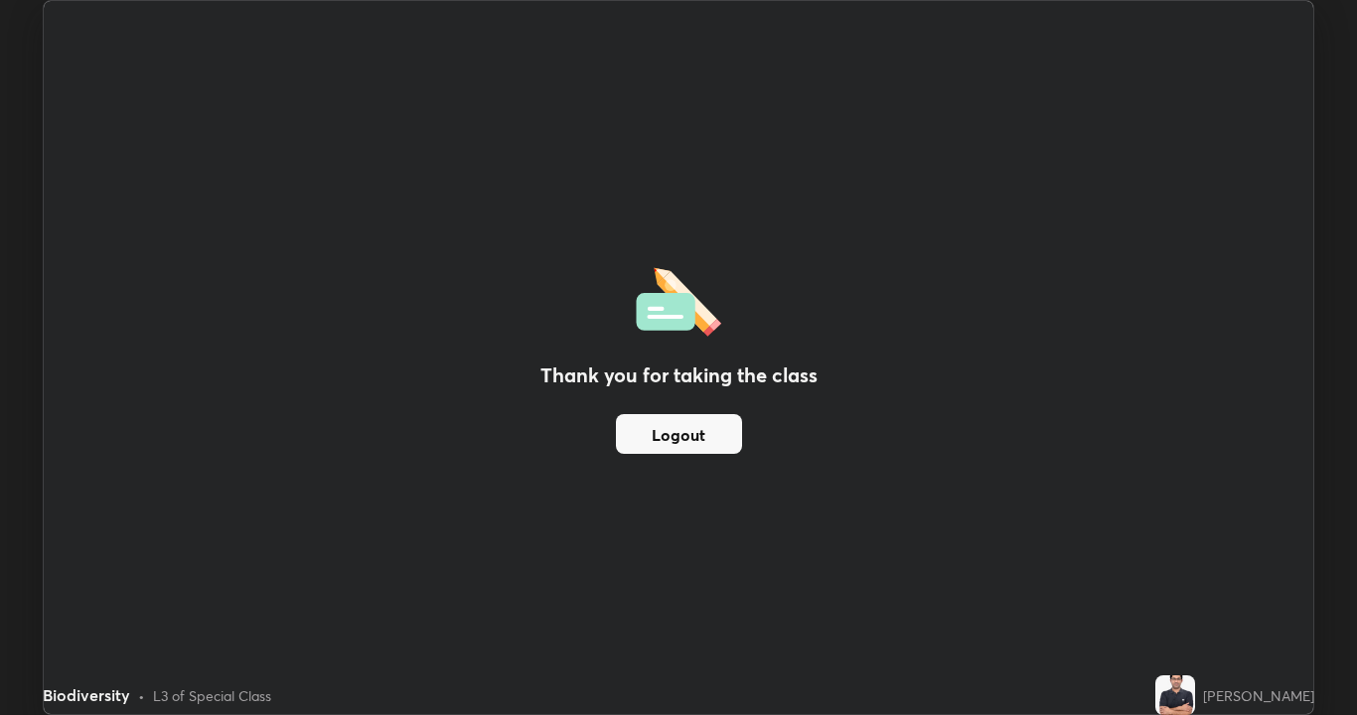
click at [682, 435] on button "Logout" at bounding box center [679, 434] width 126 height 40
click at [680, 431] on button "Logout" at bounding box center [679, 434] width 126 height 40
